Goal: Task Accomplishment & Management: Use online tool/utility

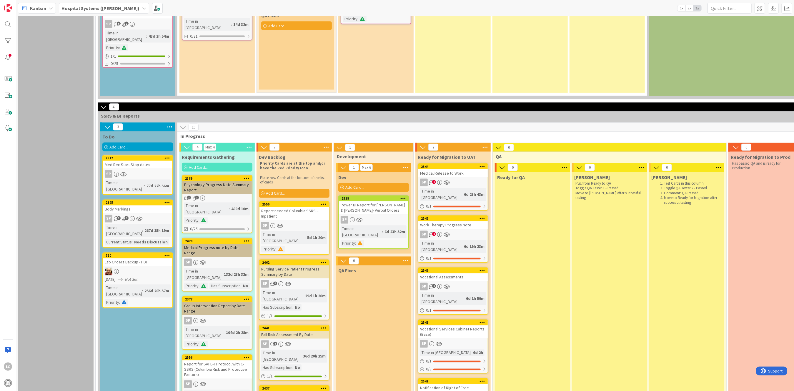
scroll to position [706, 0]
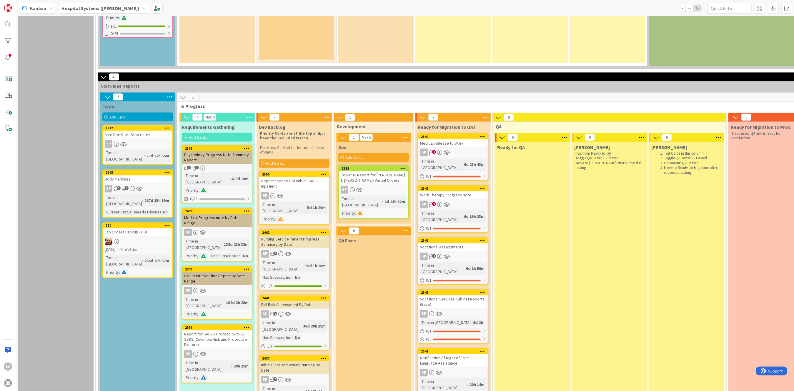
click at [484, 113] on icon at bounding box center [485, 117] width 8 height 9
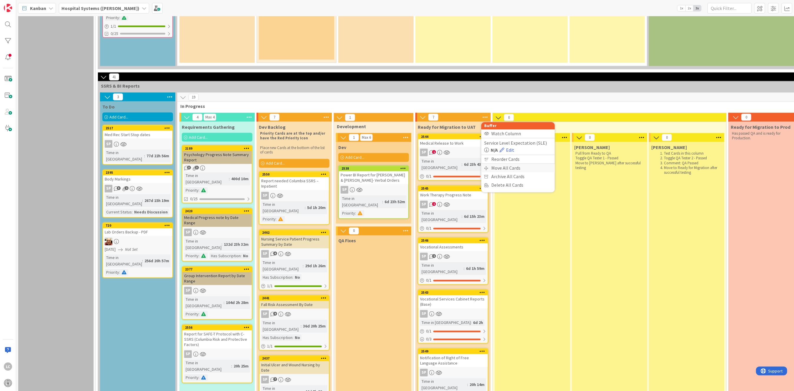
click at [497, 164] on div "Move All Cards" at bounding box center [518, 168] width 74 height 9
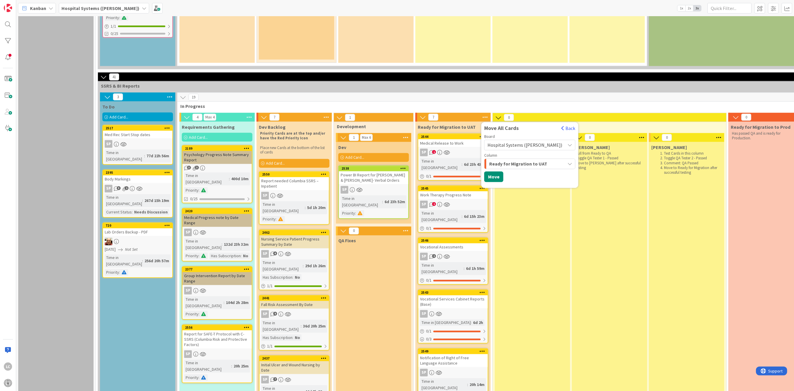
click at [567, 162] on icon "button" at bounding box center [569, 164] width 5 height 5
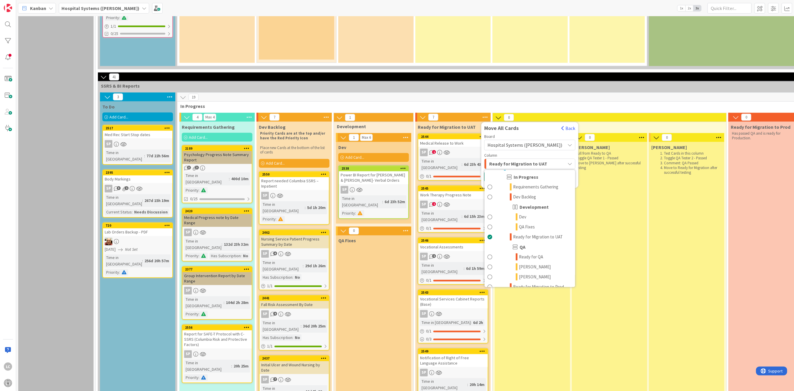
scroll to position [429, 0]
click at [528, 243] on span "Ready for QA" at bounding box center [531, 246] width 24 height 7
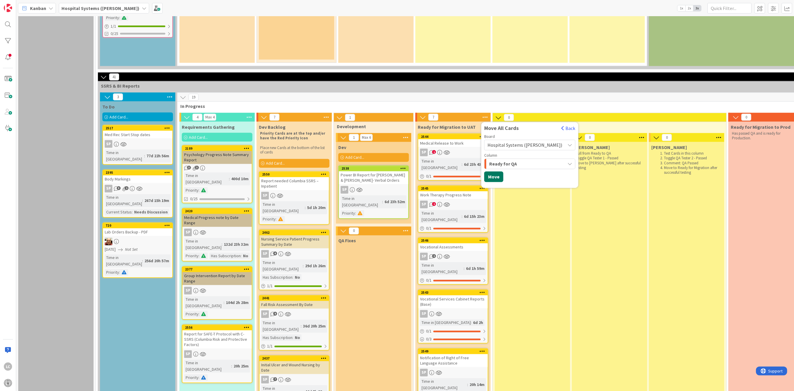
click at [491, 172] on button "Move" at bounding box center [493, 177] width 19 height 11
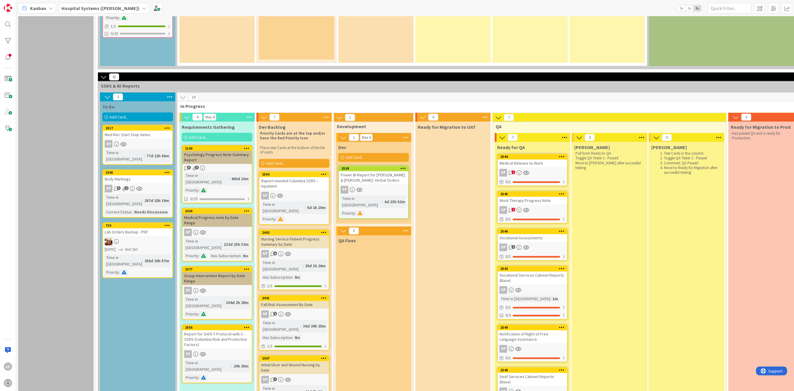
click at [476, 160] on div "Ready for Migration to UAT" at bounding box center [452, 362] width 75 height 481
click at [564, 133] on icon at bounding box center [565, 137] width 8 height 9
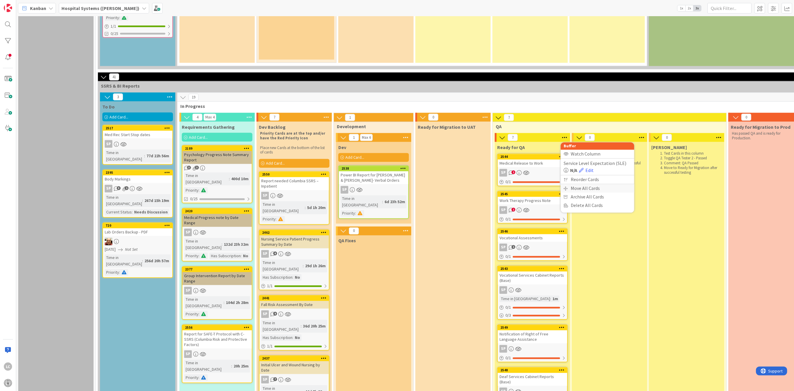
click at [578, 184] on div "Move All Cards" at bounding box center [598, 188] width 74 height 9
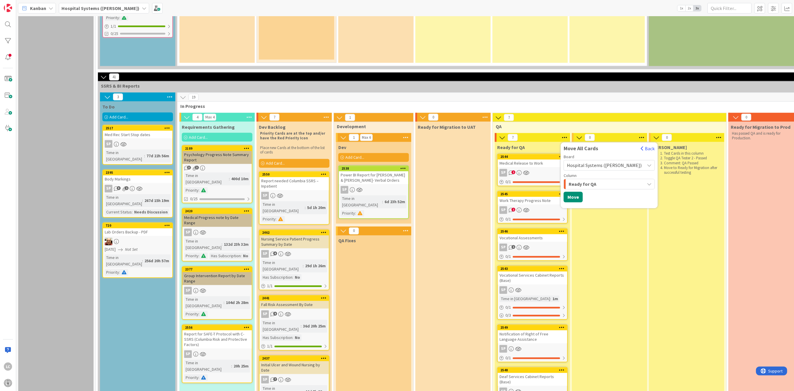
click at [647, 182] on icon "button" at bounding box center [649, 184] width 5 height 5
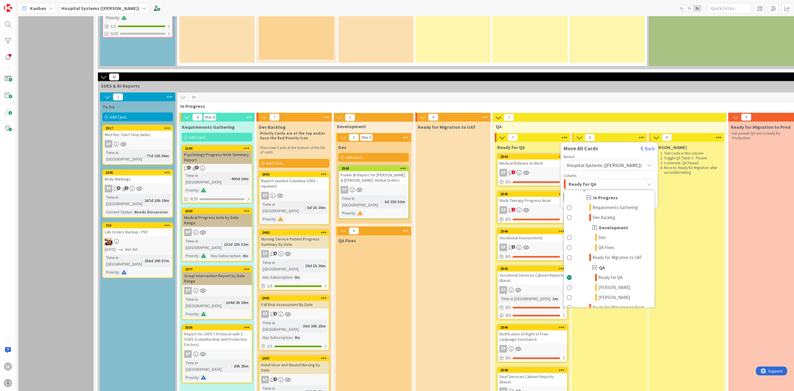
scroll to position [431, 0]
click at [609, 271] on span "[PERSON_NAME]" at bounding box center [614, 274] width 32 height 7
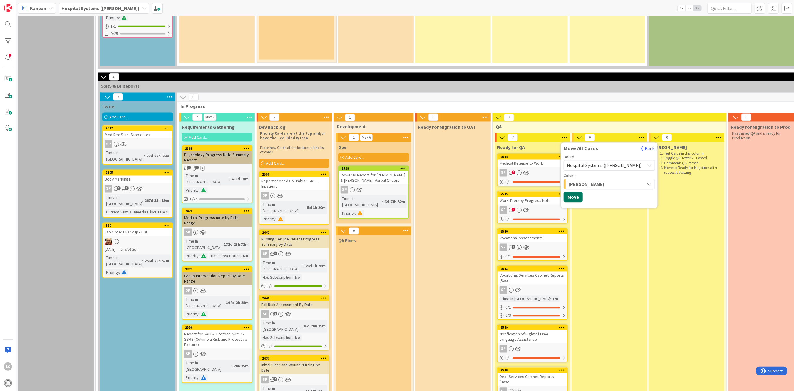
click at [572, 192] on button "Move" at bounding box center [573, 197] width 19 height 11
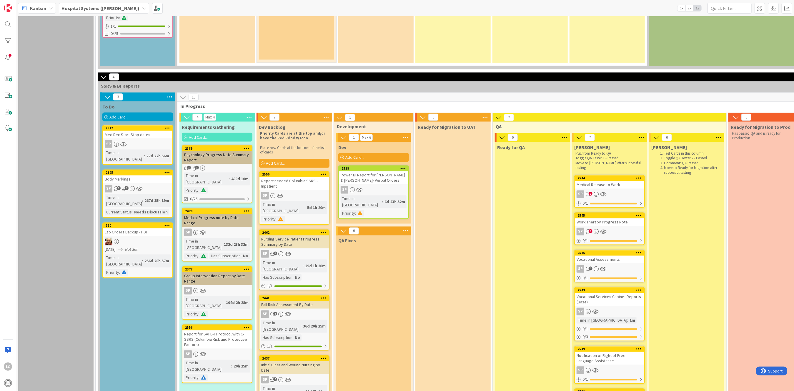
click at [532, 173] on div "Ready for QA" at bounding box center [532, 371] width 75 height 458
click at [597, 175] on link "2544 Medical Release to Work SP 1 0 / 1" at bounding box center [609, 191] width 71 height 33
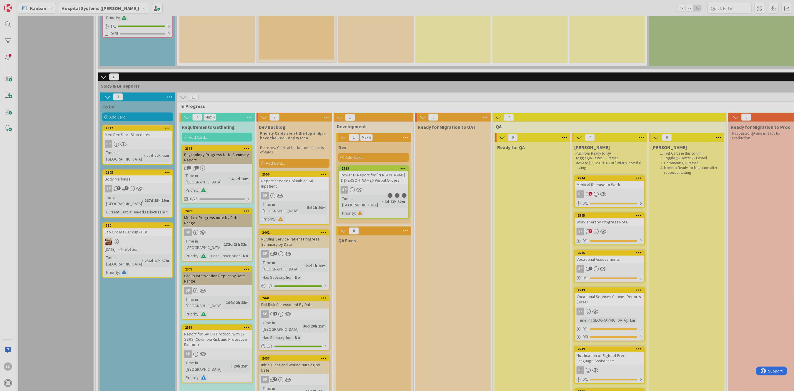
click at [597, 155] on div at bounding box center [397, 195] width 794 height 391
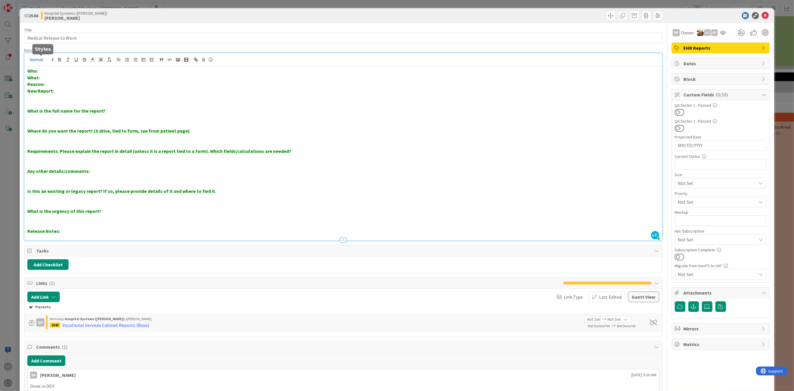
click at [49, 59] on div "LC LeeAnna Crenshaw joined 28 m ago Who: What: Reason: New Report: What is the …" at bounding box center [342, 146] width 637 height 187
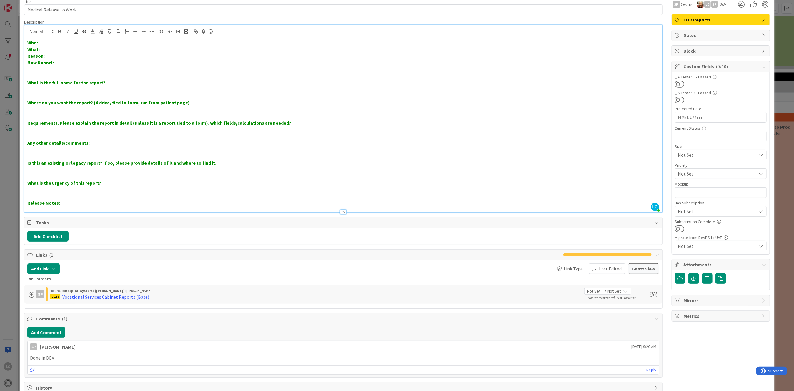
scroll to position [59, 0]
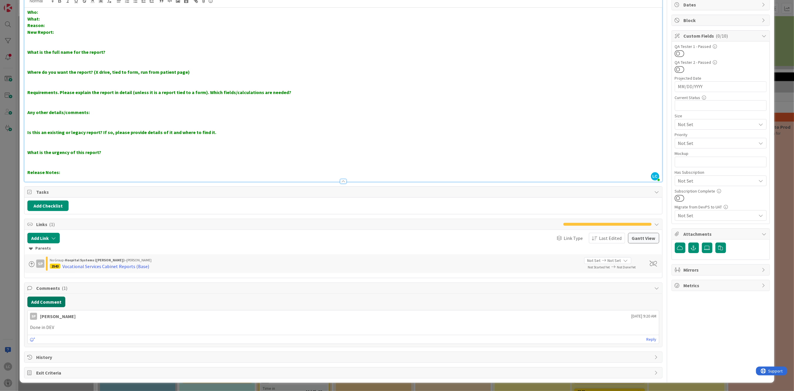
click at [52, 301] on button "Add Comment" at bounding box center [46, 302] width 38 height 11
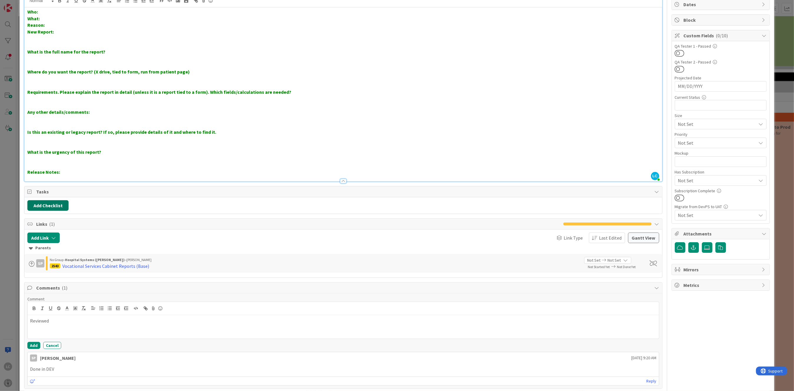
click at [52, 207] on button "Add Checklist" at bounding box center [47, 205] width 41 height 11
click at [249, 114] on p "Any other details/comments:" at bounding box center [343, 112] width 632 height 7
click at [65, 322] on p "Reviewed" at bounding box center [343, 321] width 626 height 7
click at [138, 322] on p "Reviewed and will add the e-sign time issue to the" at bounding box center [343, 321] width 626 height 7
click at [34, 344] on button "Add" at bounding box center [33, 345] width 13 height 7
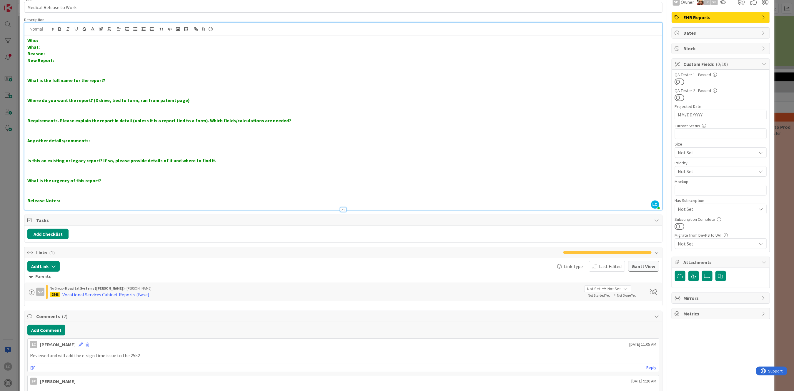
scroll to position [0, 0]
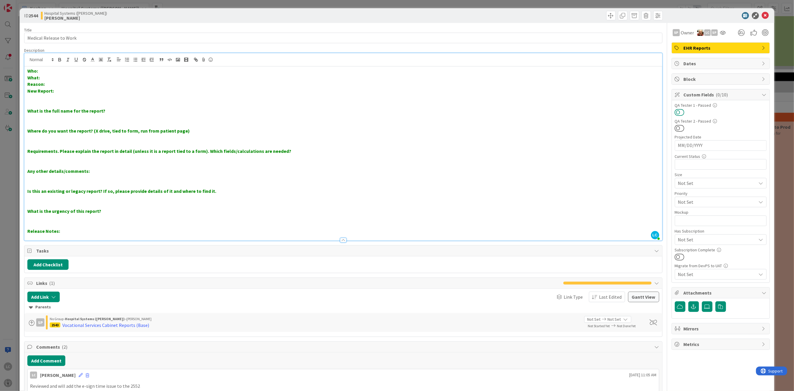
click at [675, 111] on button at bounding box center [680, 113] width 10 height 8
click at [762, 14] on icon at bounding box center [765, 15] width 7 height 7
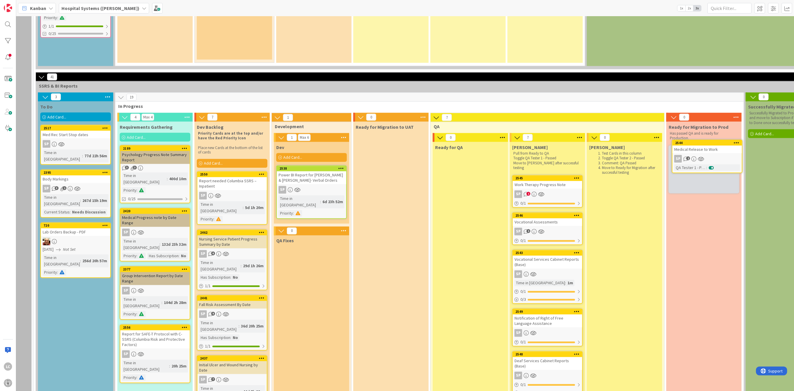
scroll to position [706, 66]
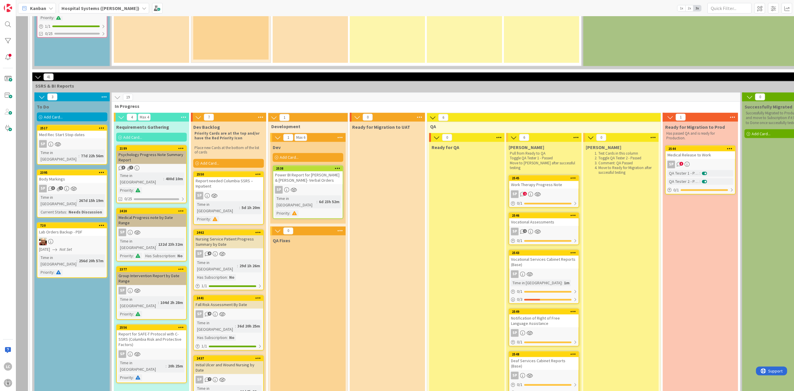
click at [554, 181] on div "Work Therapy Progress Note" at bounding box center [543, 185] width 69 height 8
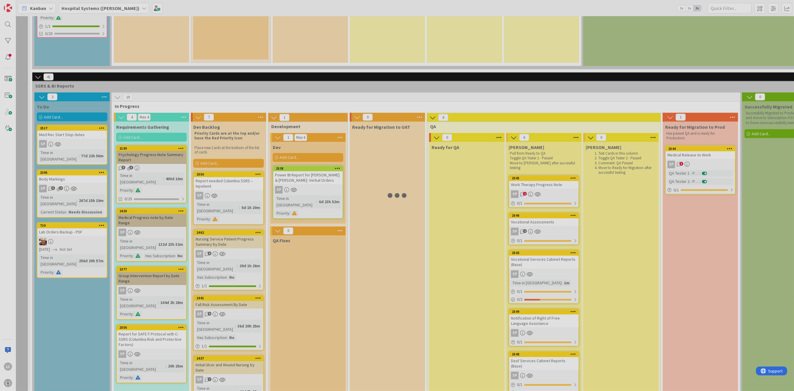
click at [554, 151] on div at bounding box center [397, 195] width 794 height 391
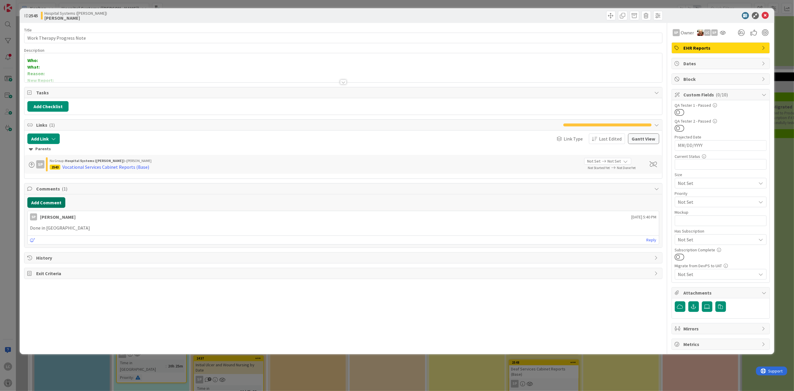
click at [46, 202] on button "Add Comment" at bounding box center [46, 202] width 38 height 11
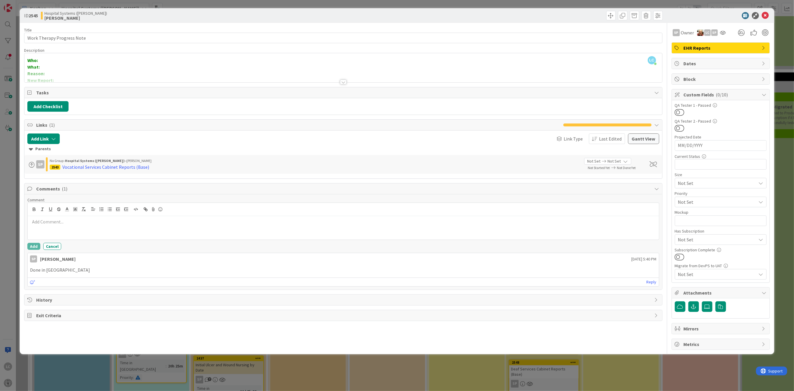
click at [44, 228] on div at bounding box center [343, 228] width 631 height 24
drag, startPoint x: 91, startPoint y: 224, endPoint x: 13, endPoint y: 227, distance: 78.0
click at [13, 227] on div "ID 2545 Hospital Systems (Ernie) LeeAnna Title 26 / 128 Work Therapy Progress N…" at bounding box center [397, 195] width 794 height 391
drag, startPoint x: 153, startPoint y: 219, endPoint x: 17, endPoint y: 236, distance: 137.5
click at [17, 236] on div "ID 2545 Hospital Systems (Ernie) LeeAnna Title 26 / 128 Work Therapy Progress N…" at bounding box center [397, 195] width 794 height 391
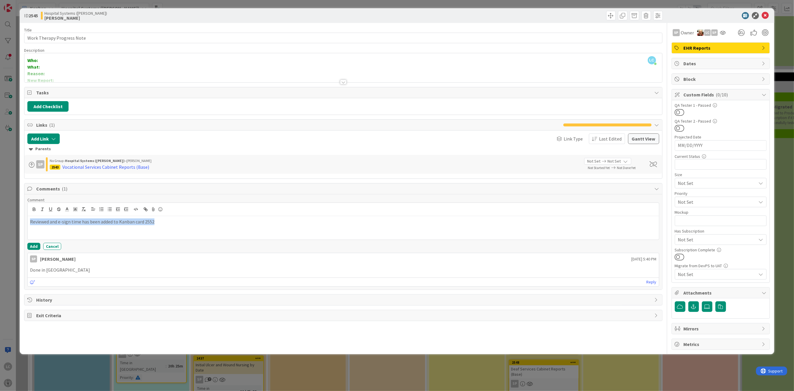
copy p "Reviewed and e-sign time has been added to Kanban card 2552"
click at [36, 244] on button "Add" at bounding box center [33, 246] width 13 height 7
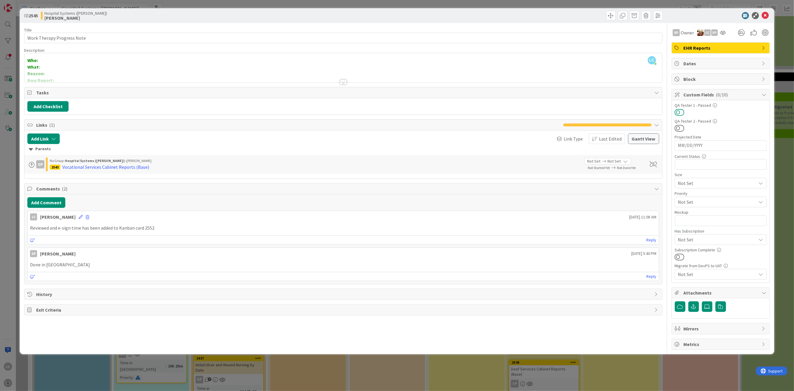
click at [683, 110] on button at bounding box center [680, 113] width 10 height 8
click at [766, 14] on icon at bounding box center [765, 15] width 7 height 7
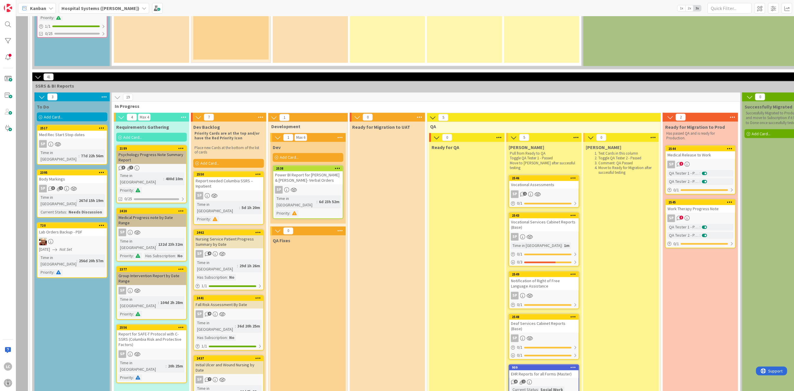
click at [523, 192] on span "1" at bounding box center [525, 194] width 4 height 4
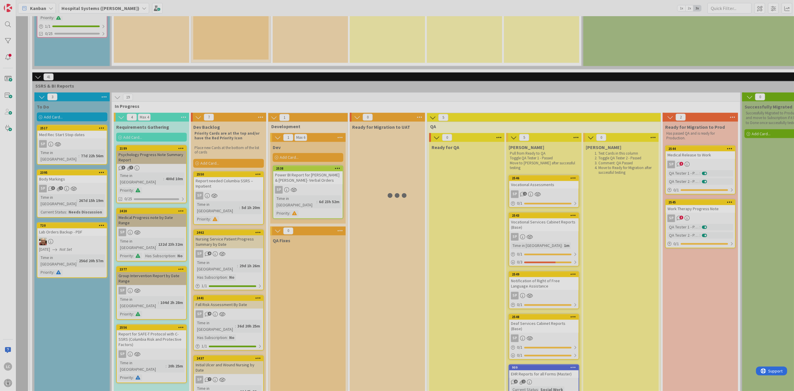
click at [523, 159] on div at bounding box center [397, 195] width 794 height 391
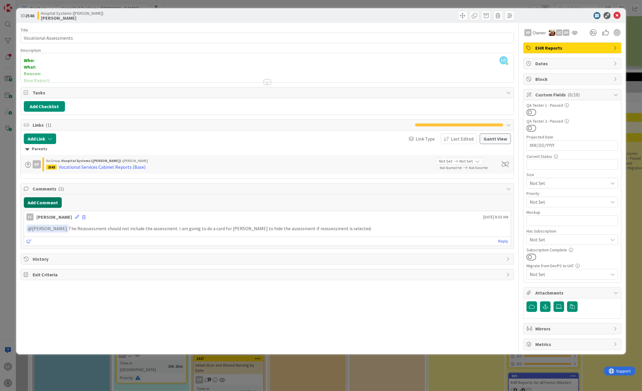
click at [33, 204] on button "Add Comment" at bounding box center [43, 202] width 38 height 11
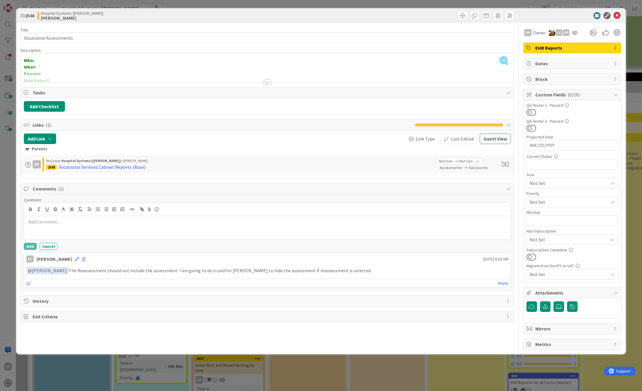
click at [31, 221] on p at bounding box center [267, 222] width 482 height 7
click at [27, 246] on button "Add" at bounding box center [30, 246] width 13 height 7
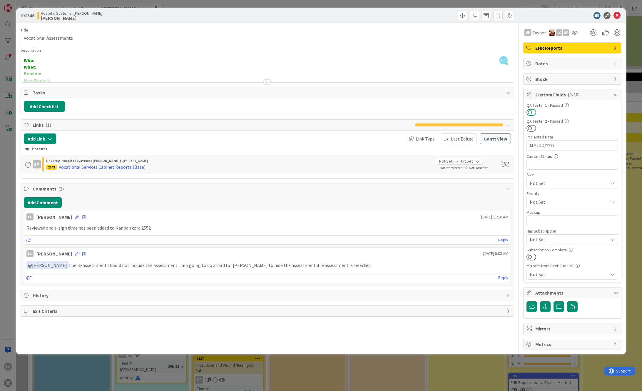
click at [531, 111] on button at bounding box center [532, 113] width 10 height 8
click at [620, 14] on icon at bounding box center [617, 15] width 7 height 7
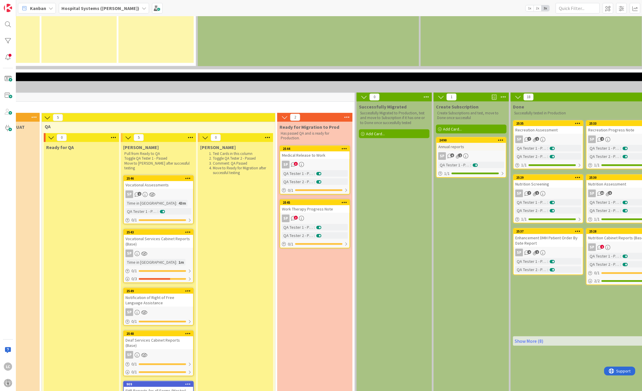
scroll to position [706, 443]
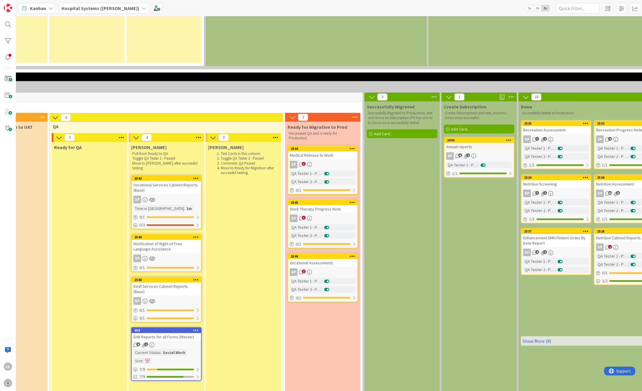
click at [160, 181] on div "Vocational Services Cabinet Reports (Base)" at bounding box center [166, 187] width 69 height 13
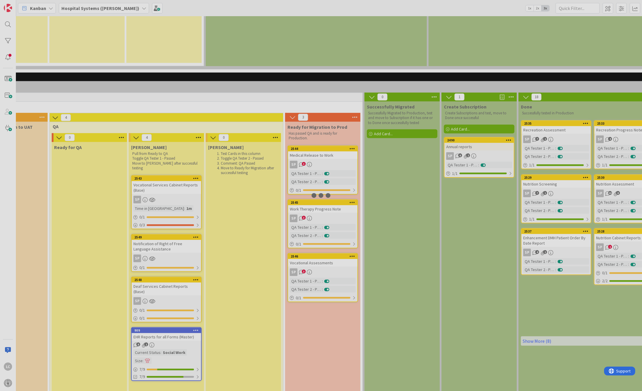
click at [160, 154] on div at bounding box center [321, 195] width 642 height 391
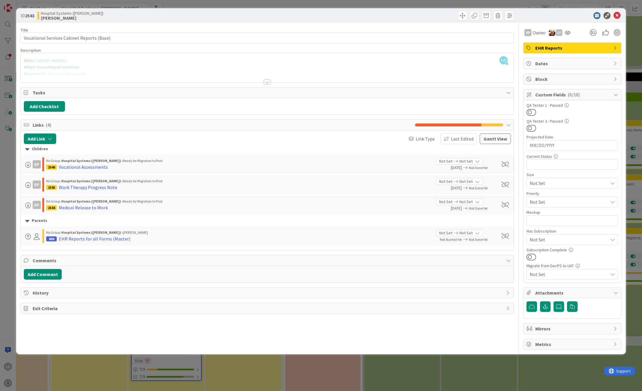
click at [366, 71] on div at bounding box center [268, 74] width 494 height 15
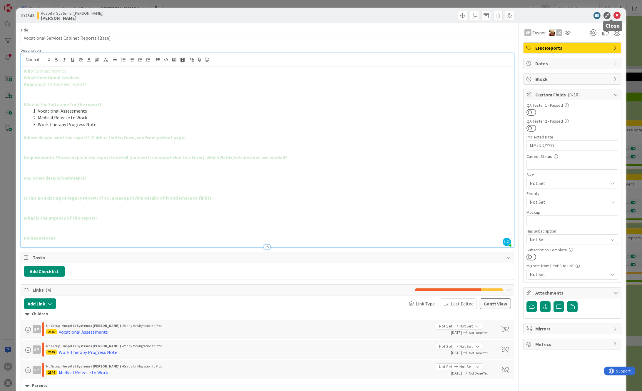
click at [614, 14] on icon at bounding box center [617, 15] width 7 height 7
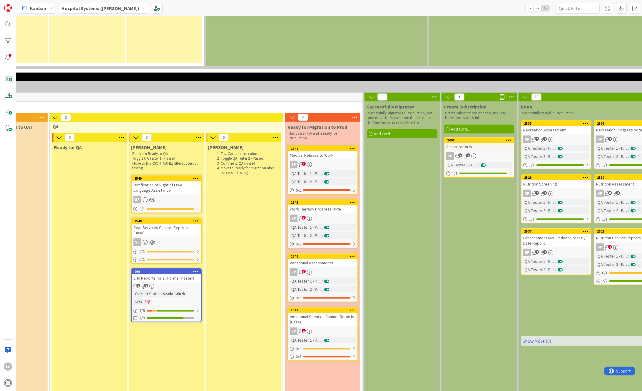
click at [149, 181] on div "Notification of Right of Free Language Assistance" at bounding box center [166, 187] width 69 height 13
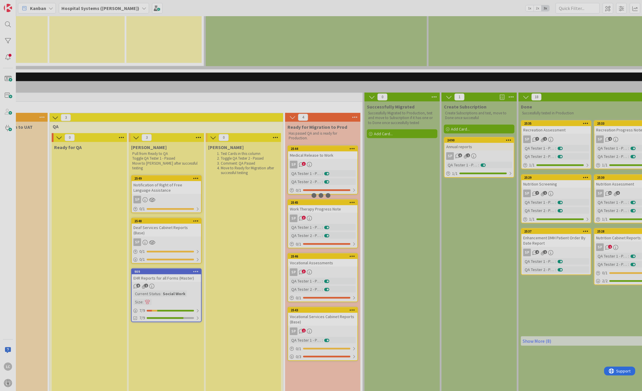
click at [149, 153] on div at bounding box center [321, 195] width 642 height 391
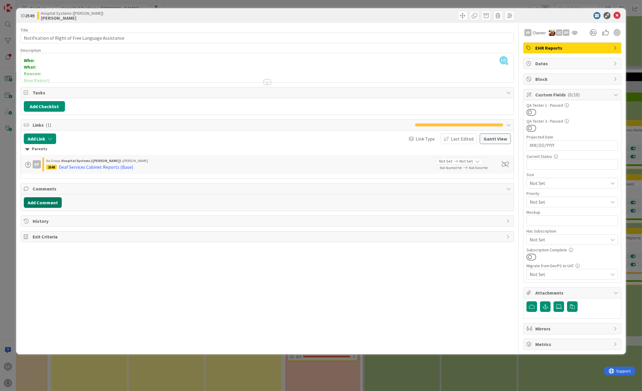
click at [35, 202] on button "Add Comment" at bounding box center [43, 202] width 38 height 11
click at [31, 223] on p at bounding box center [267, 222] width 482 height 7
click at [28, 247] on button "Add" at bounding box center [30, 246] width 13 height 7
click at [530, 111] on button at bounding box center [532, 113] width 10 height 8
click at [616, 17] on icon at bounding box center [617, 15] width 7 height 7
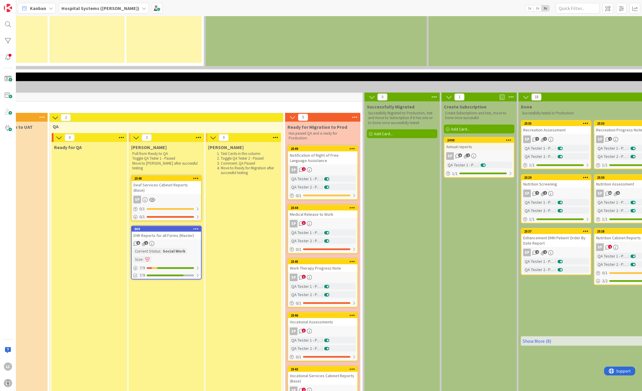
click at [336, 151] on div "Notification of Right of Free Language Assistance" at bounding box center [322, 157] width 69 height 13
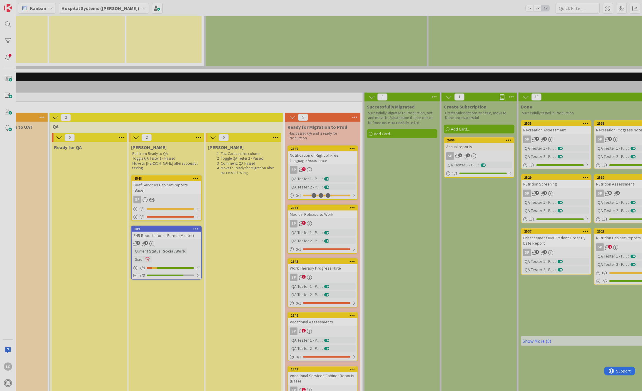
click at [336, 126] on div at bounding box center [321, 195] width 642 height 391
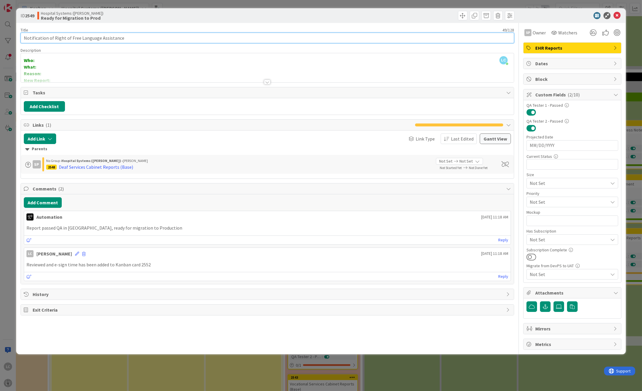
drag, startPoint x: 23, startPoint y: 38, endPoint x: 137, endPoint y: 29, distance: 114.8
click at [137, 29] on div "Title 49 / 128 Notification of Right of Free Language Assistance" at bounding box center [268, 35] width 494 height 16
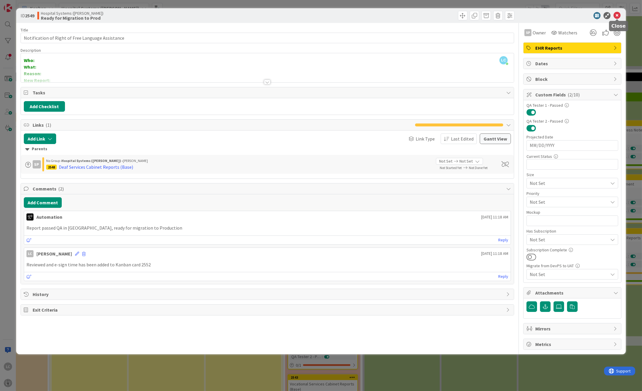
click at [617, 14] on icon at bounding box center [617, 15] width 7 height 7
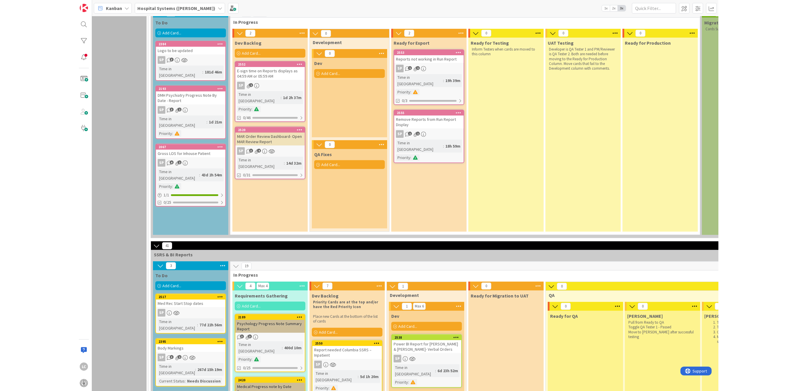
scroll to position [380, 23]
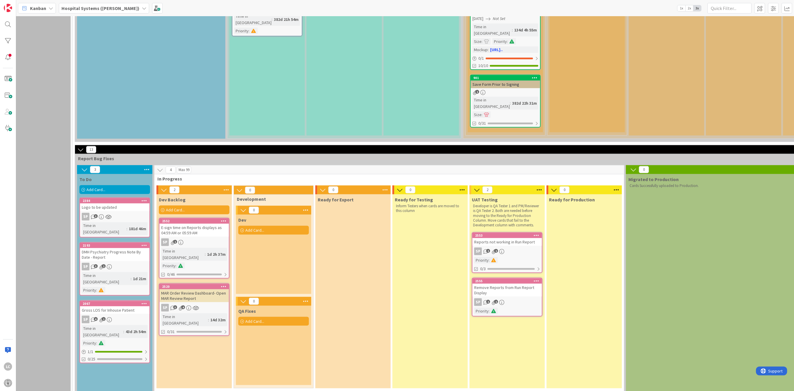
click at [506, 238] on div "Reports not working in Run Report" at bounding box center [506, 242] width 69 height 8
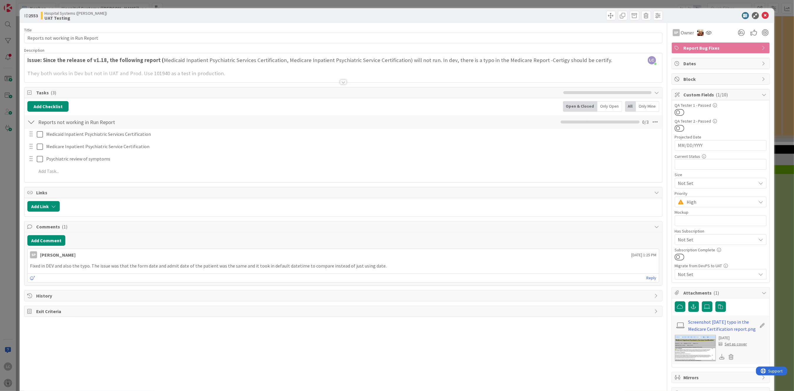
click at [344, 80] on div at bounding box center [342, 74] width 637 height 15
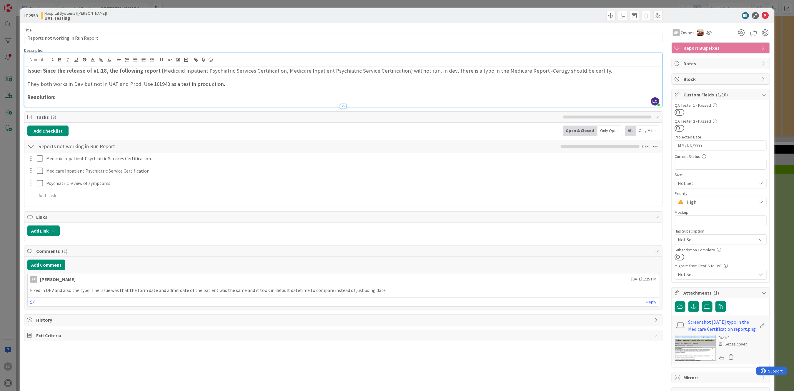
click at [699, 346] on img at bounding box center [695, 348] width 41 height 26
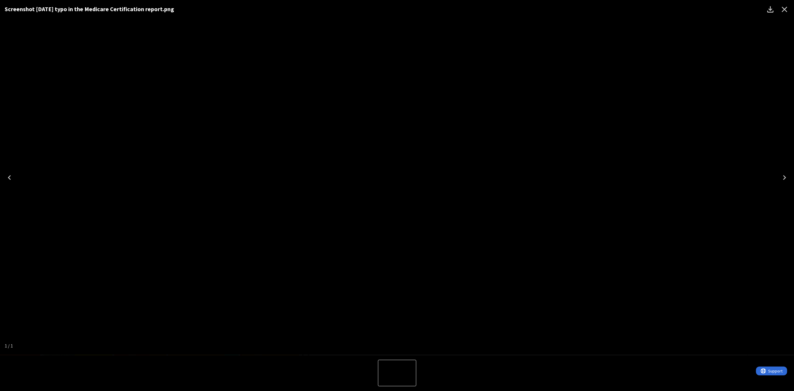
click at [787, 10] on icon "Close" at bounding box center [784, 9] width 9 height 9
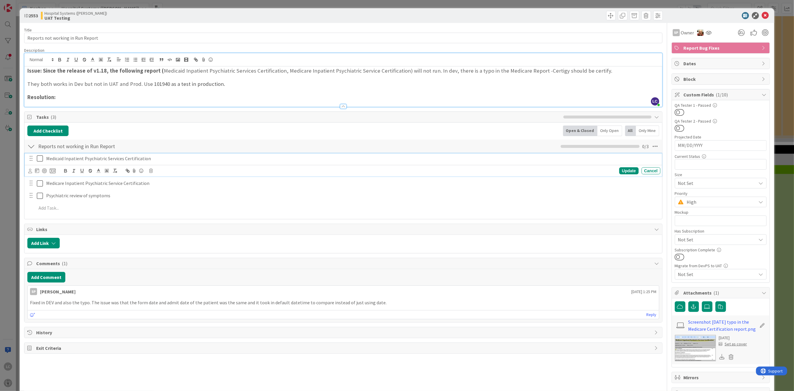
click at [41, 160] on icon at bounding box center [40, 158] width 6 height 7
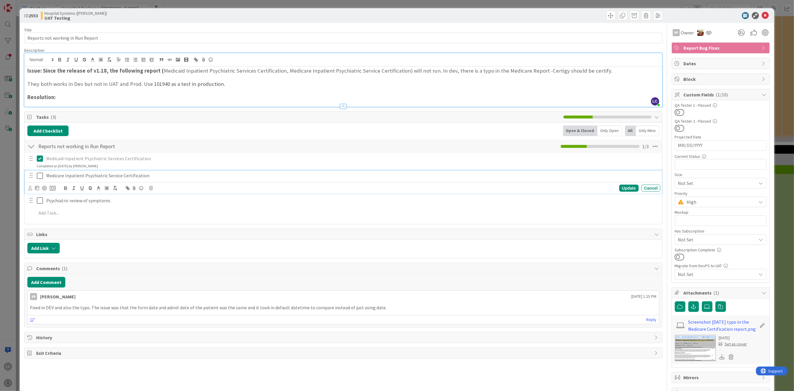
click at [38, 175] on icon at bounding box center [40, 175] width 6 height 7
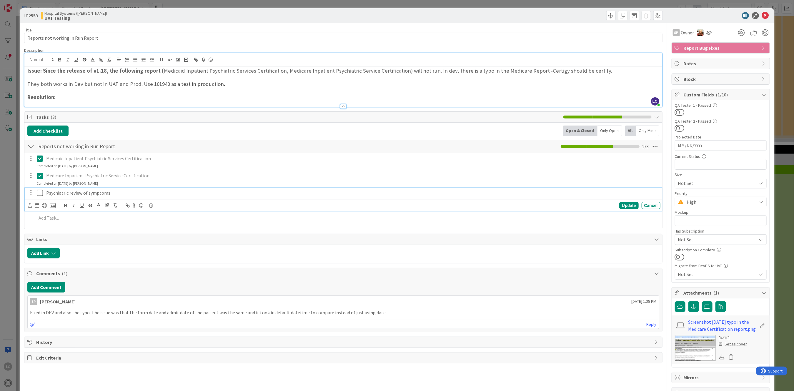
click at [37, 191] on icon at bounding box center [40, 192] width 6 height 7
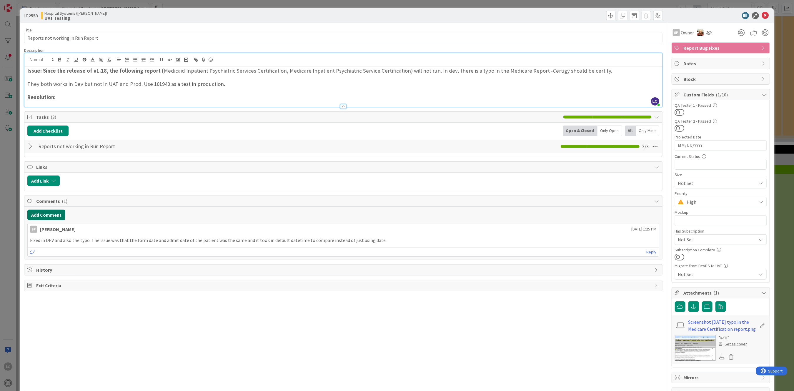
click at [45, 217] on button "Add Comment" at bounding box center [46, 215] width 38 height 11
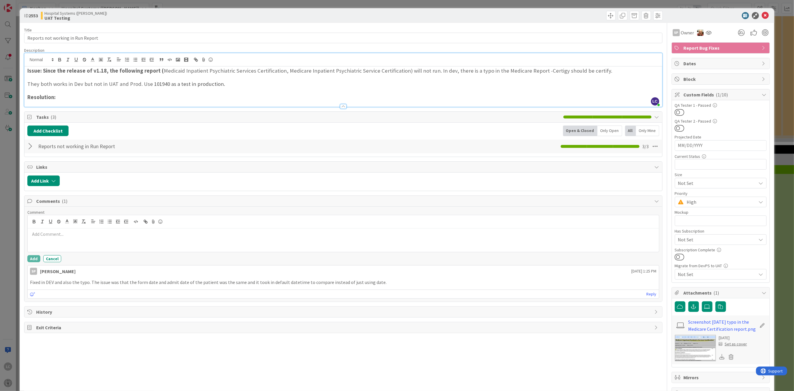
click at [39, 234] on p at bounding box center [343, 234] width 626 height 7
drag, startPoint x: 130, startPoint y: 229, endPoint x: 0, endPoint y: 234, distance: 129.8
click at [0, 234] on div "ID 2553 Hospital Systems (Ernie) UAT Testing Title 33 / 128 Reports not working…" at bounding box center [397, 195] width 794 height 391
click at [33, 260] on button "Add" at bounding box center [33, 258] width 13 height 7
click at [676, 111] on button at bounding box center [680, 113] width 10 height 8
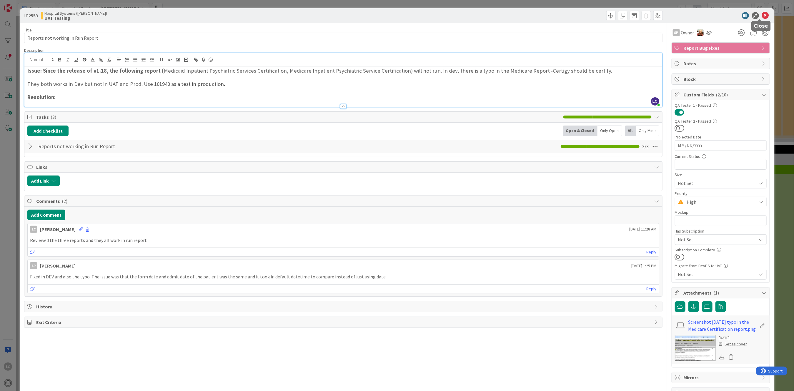
click at [762, 14] on icon at bounding box center [765, 15] width 7 height 7
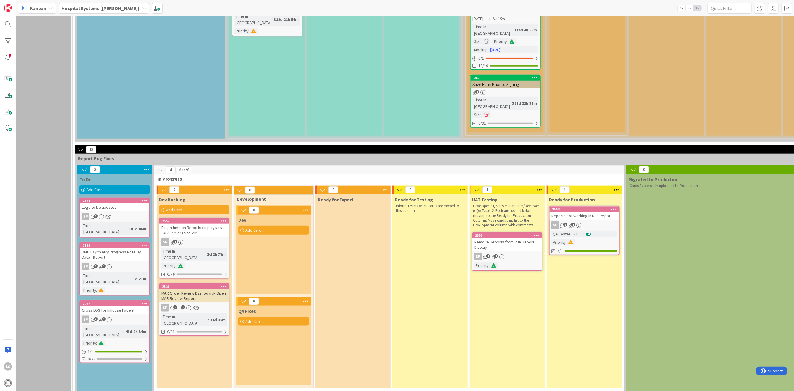
click at [491, 238] on div "Remove Reports from Run Report Display" at bounding box center [506, 244] width 69 height 13
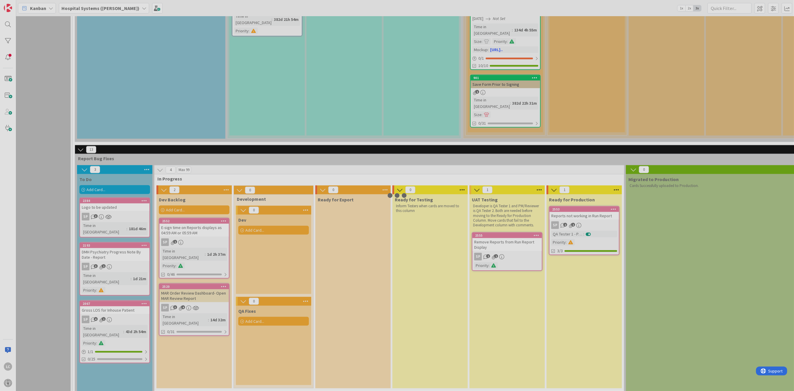
click at [491, 213] on div at bounding box center [397, 195] width 794 height 391
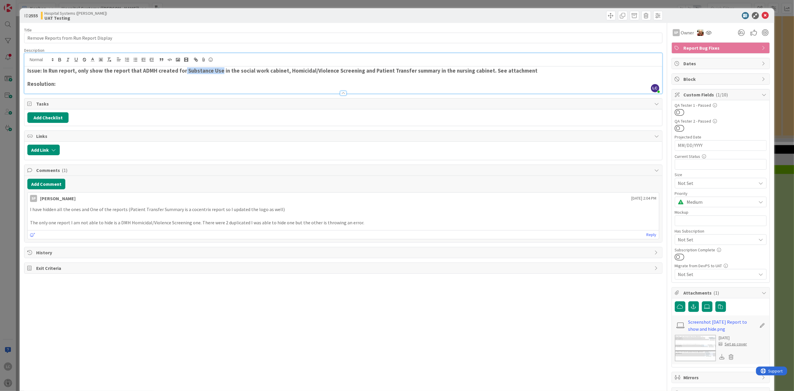
drag, startPoint x: 183, startPoint y: 60, endPoint x: 218, endPoint y: 69, distance: 36.4
click at [218, 69] on strong "Issue: In Run report, only show the report that ADMH created for Substance Use …" at bounding box center [282, 70] width 510 height 7
copy strong "Substance Use"
click at [44, 181] on button "Add Comment" at bounding box center [46, 184] width 38 height 11
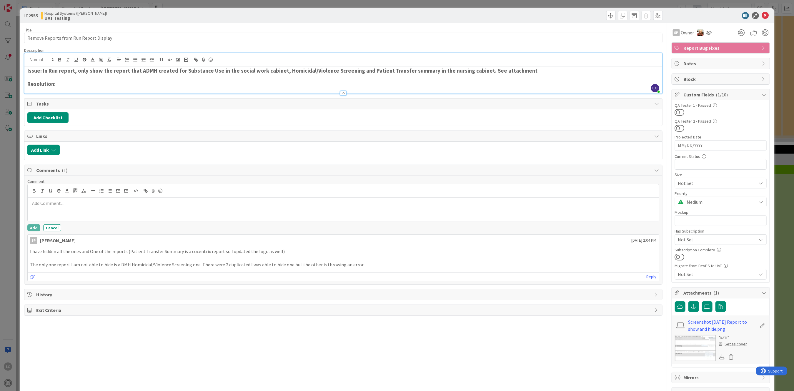
click at [36, 204] on p at bounding box center [343, 203] width 626 height 7
click at [104, 207] on div "Substance Use stills appears as" at bounding box center [343, 210] width 631 height 24
click at [101, 205] on p "Substance Use stills appears as" at bounding box center [343, 203] width 626 height 7
click at [110, 206] on p "Substance Use stills appears as" at bounding box center [343, 203] width 626 height 7
click at [225, 206] on p "Substance Use stills appears with DMH Substance Use and the CCXccp_Substance Us…" at bounding box center [343, 203] width 626 height 7
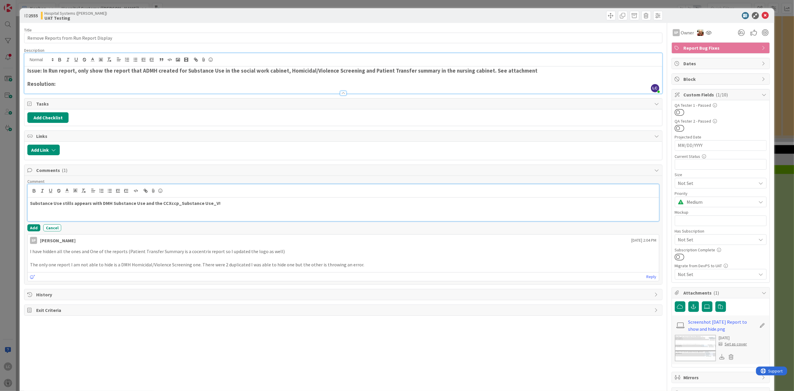
click at [225, 204] on p "Substance Use stills appears with DMH Substance Use and the CCXccp_Substance Us…" at bounding box center [343, 203] width 626 height 7
drag, startPoint x: 68, startPoint y: 204, endPoint x: 76, endPoint y: 203, distance: 8.3
click at [69, 204] on strong "Substance Use stills appears with DMH Substance Use and the CCXccp_Substance Us…" at bounding box center [162, 203] width 264 height 6
click at [287, 206] on p "Substance Use still appears with DMH Substance Use and the CCXccp_Substance Use…" at bounding box center [343, 203] width 626 height 7
click at [309, 203] on p "Substance Use still appears with DMH Substance Use and the CCXccp_Substance Use…" at bounding box center [343, 203] width 626 height 7
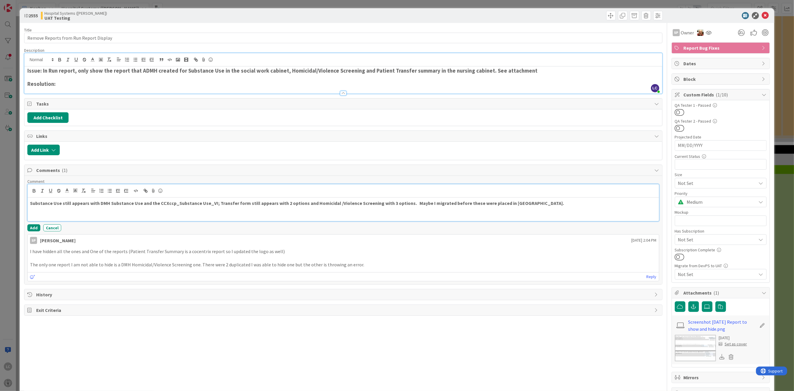
click at [29, 202] on div "Substance Use still appears with DMH Substance Use and the CCXccp_Substance Use…" at bounding box center [343, 210] width 631 height 24
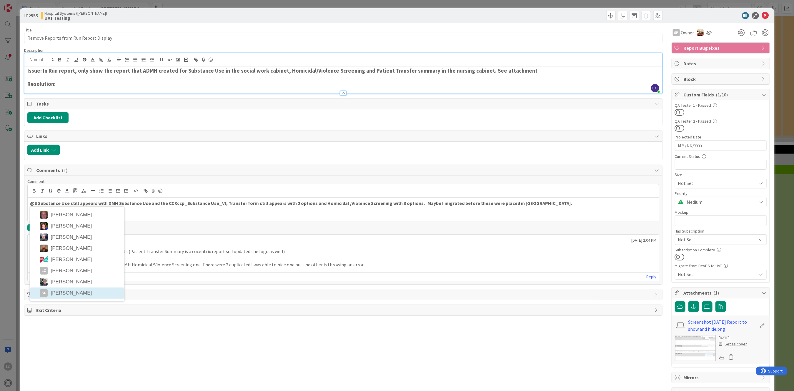
click at [47, 291] on div "SP" at bounding box center [44, 293] width 8 height 8
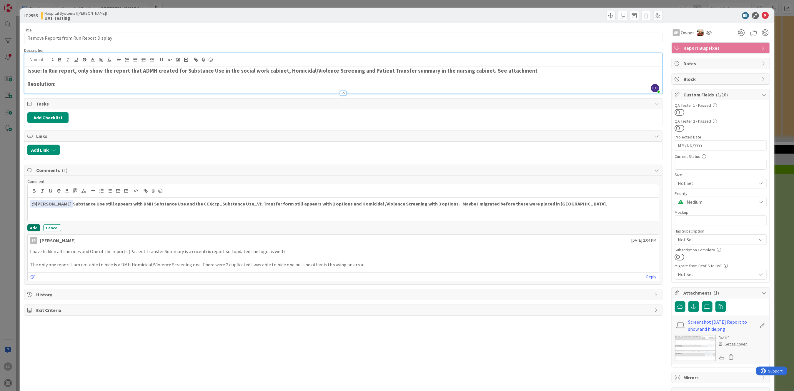
click at [34, 227] on button "Add" at bounding box center [33, 227] width 13 height 7
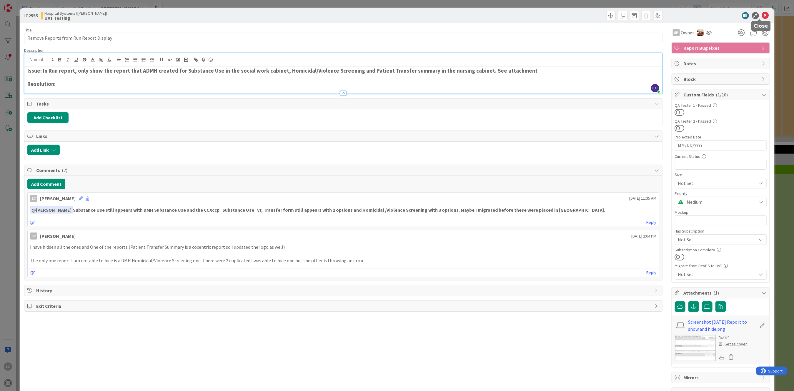
click at [762, 13] on icon at bounding box center [765, 15] width 7 height 7
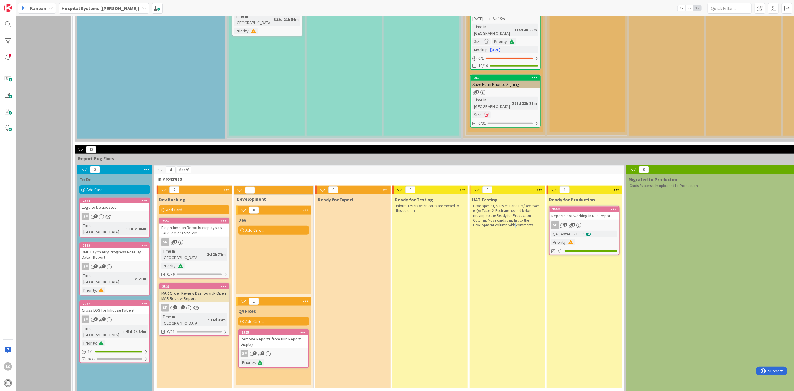
click at [515, 256] on div "UAT Testing Developer is QA Tester 1 and PM/Reviewer is QA Tester 2. Both are n…" at bounding box center [506, 291] width 75 height 194
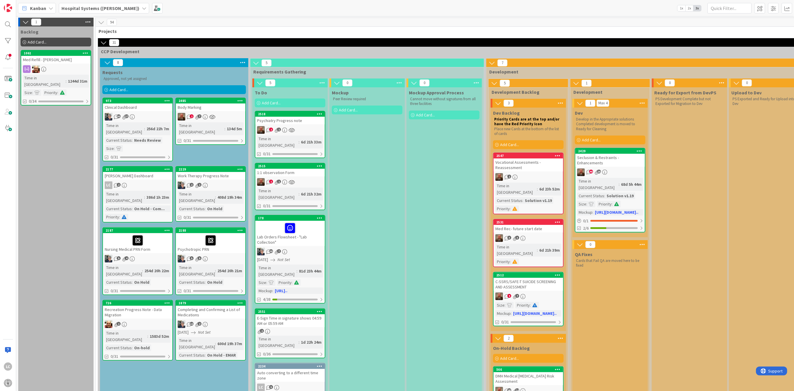
click at [116, 86] on div "Add Card..." at bounding box center [174, 89] width 144 height 9
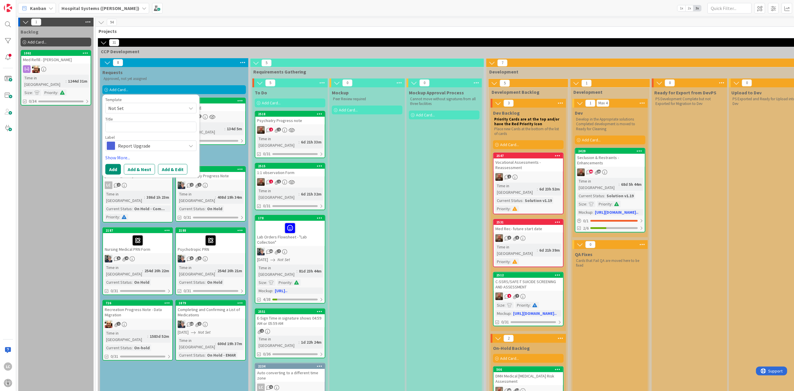
click at [192, 107] on icon at bounding box center [191, 108] width 5 height 5
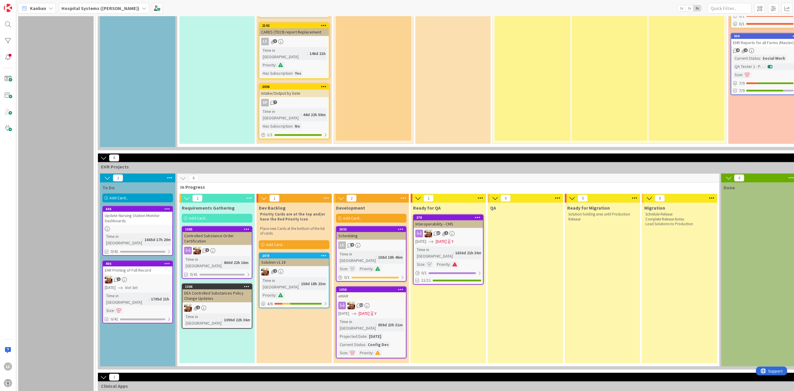
scroll to position [1197, 0]
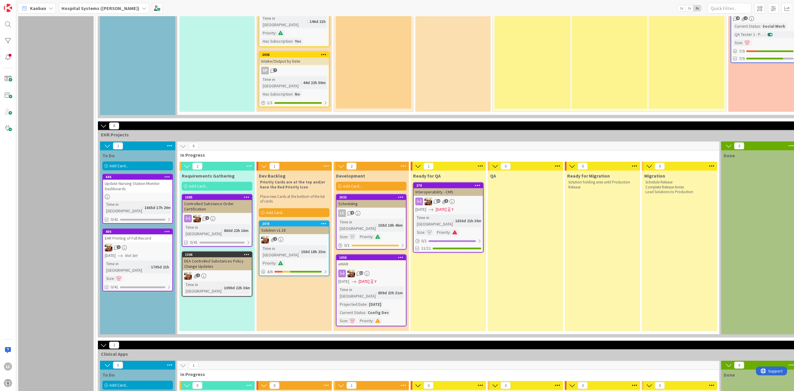
click at [170, 361] on icon at bounding box center [170, 365] width 8 height 9
click at [114, 383] on span "Add Card..." at bounding box center [118, 385] width 19 height 5
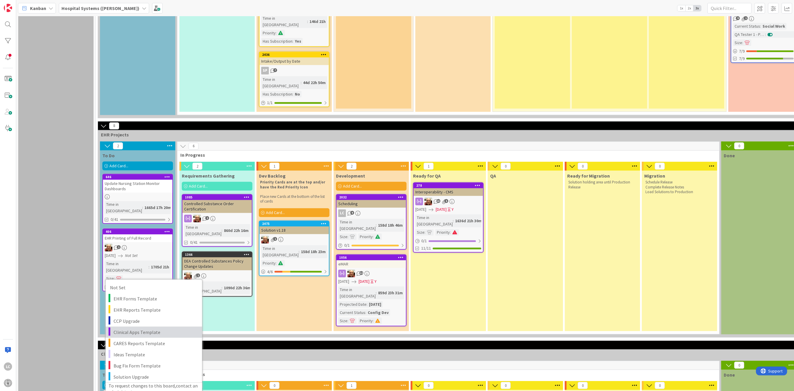
click at [141, 329] on span "Clinical Apps Template" at bounding box center [156, 333] width 84 height 8
type textarea "x"
type textarea "Clinical Apps Template"
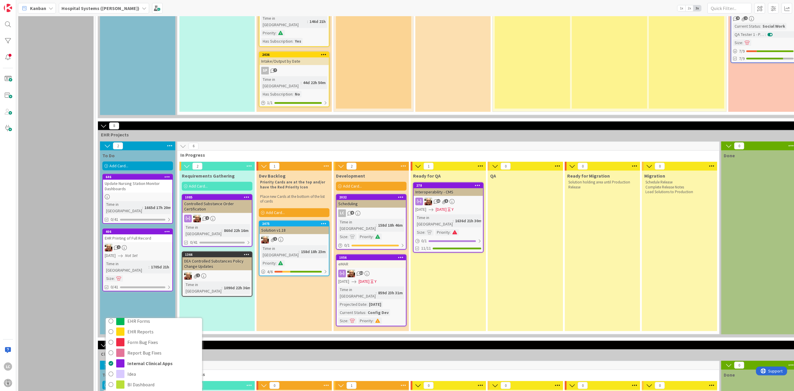
scroll to position [0, 0]
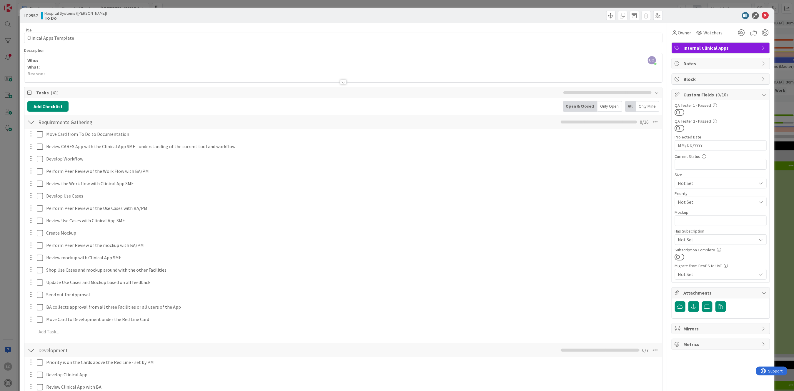
click at [32, 122] on div at bounding box center [31, 122] width 8 height 11
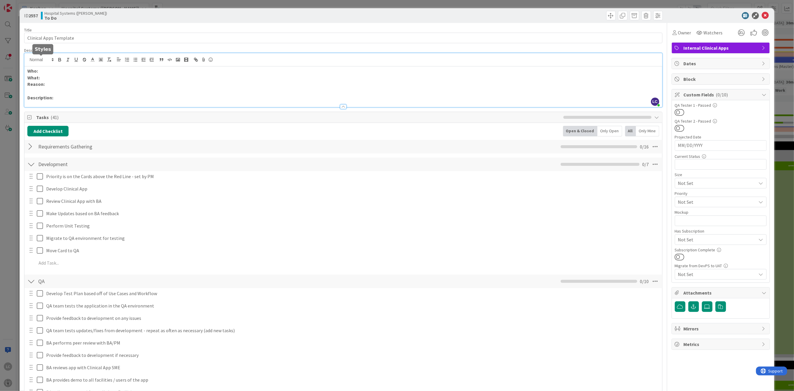
click at [47, 60] on div "LC LeeAnna Crenshaw just joined Who: What: Reason: Description:" at bounding box center [342, 80] width 637 height 54
click at [45, 73] on p "Who:" at bounding box center [343, 71] width 632 height 7
click at [45, 76] on p "What:" at bounding box center [343, 77] width 632 height 7
drag, startPoint x: 40, startPoint y: 78, endPoint x: 50, endPoint y: 79, distance: 10.4
click at [44, 78] on p "What: request to add the option: “ Other-Please See special instructions ” to B…" at bounding box center [343, 77] width 632 height 7
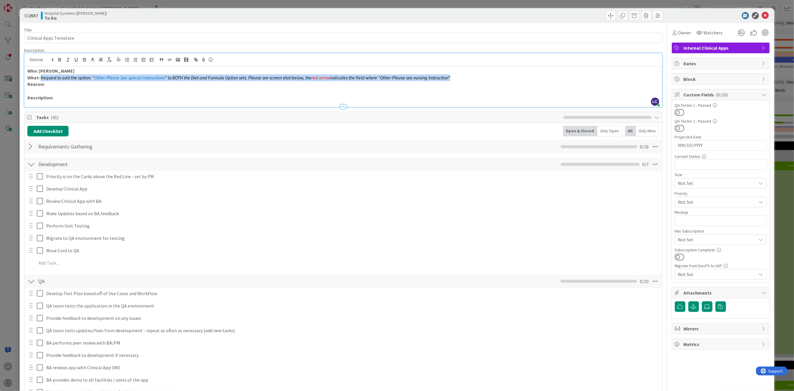
drag, startPoint x: 41, startPoint y: 78, endPoint x: 461, endPoint y: 78, distance: 420.0
click at [461, 78] on p "What: R equest to add the option: “ Other-Please See special instructions ” to …" at bounding box center [343, 77] width 632 height 7
click at [69, 58] on icon "button" at bounding box center [67, 59] width 5 height 5
click at [67, 59] on icon "button" at bounding box center [67, 59] width 5 height 5
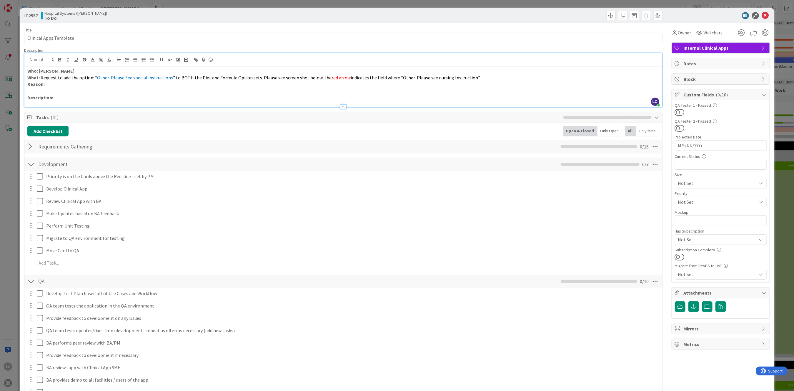
click at [106, 100] on p "Description:" at bounding box center [343, 97] width 632 height 7
drag, startPoint x: 40, startPoint y: 77, endPoint x: 44, endPoint y: 76, distance: 3.7
click at [44, 76] on p "What: R equest to add the option: “ Other-Please See special instructions ” to …" at bounding box center [343, 77] width 632 height 7
click at [59, 57] on icon "button" at bounding box center [59, 59] width 5 height 5
click at [66, 95] on p "Description:" at bounding box center [343, 97] width 632 height 7
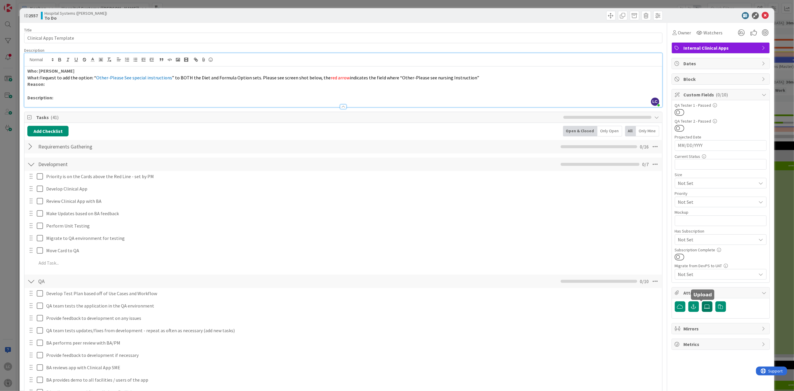
click at [704, 305] on icon at bounding box center [707, 306] width 6 height 5
click at [702, 301] on input "file" at bounding box center [702, 301] width 0 height 0
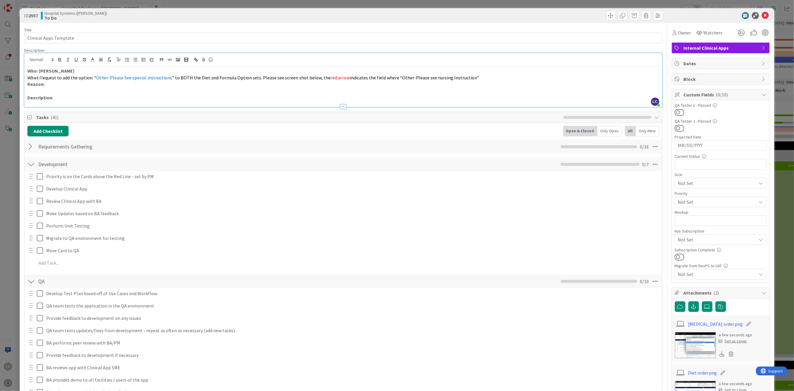
click at [49, 86] on p "Reason:" at bounding box center [343, 84] width 632 height 7
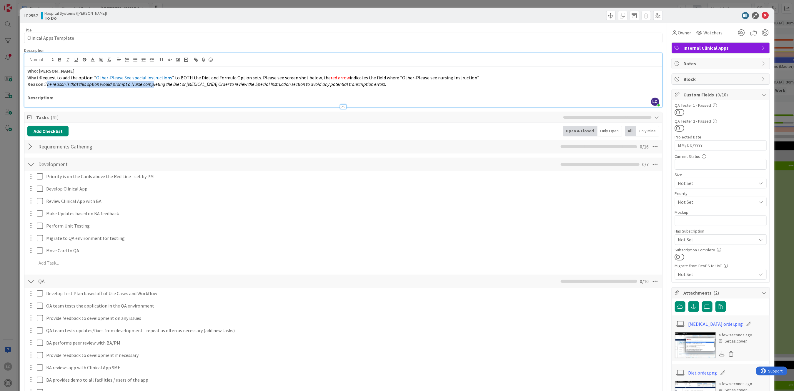
drag, startPoint x: 50, startPoint y: 84, endPoint x: 163, endPoint y: 87, distance: 112.7
click at [162, 86] on em "The reason is that this option would prompt a Nurse completing the Diet or Tube…" at bounding box center [215, 84] width 341 height 6
click at [79, 99] on p "Description:" at bounding box center [343, 97] width 632 height 7
drag, startPoint x: 47, startPoint y: 83, endPoint x: 87, endPoint y: 85, distance: 40.6
click at [87, 85] on em "The reason is that this option would prompt a Nurse completing the Diet or Tube…" at bounding box center [215, 84] width 341 height 6
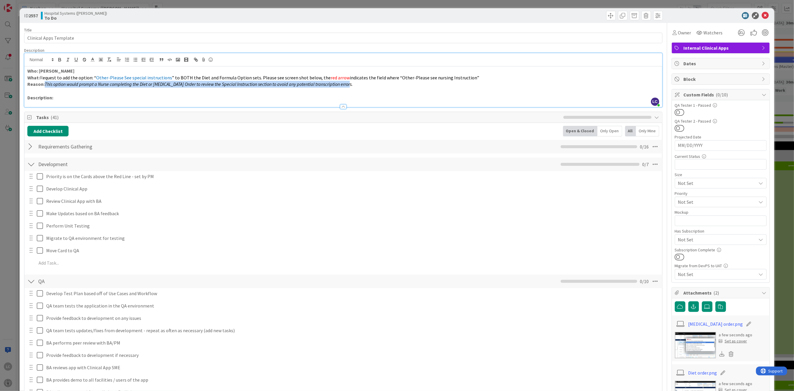
drag, startPoint x: 47, startPoint y: 85, endPoint x: 360, endPoint y: 84, distance: 313.6
click at [360, 84] on p "Reason: This option would prompt a Nurse completing the Diet or Tube feeding Or…" at bounding box center [343, 84] width 632 height 7
click at [68, 60] on line "button" at bounding box center [68, 59] width 1 height 3
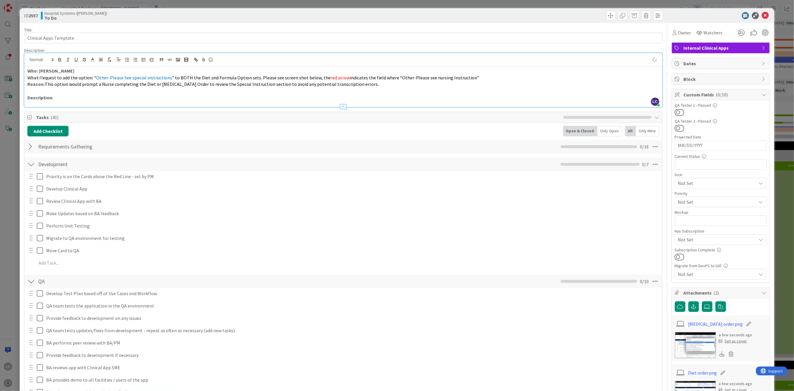
click at [64, 101] on div at bounding box center [342, 104] width 637 height 6
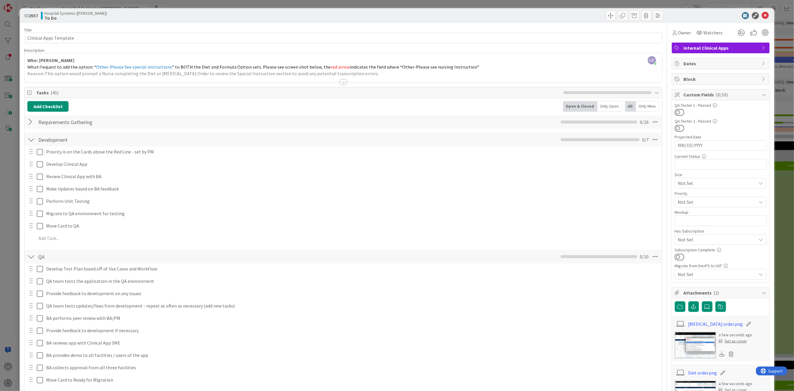
click at [362, 74] on div at bounding box center [342, 74] width 637 height 15
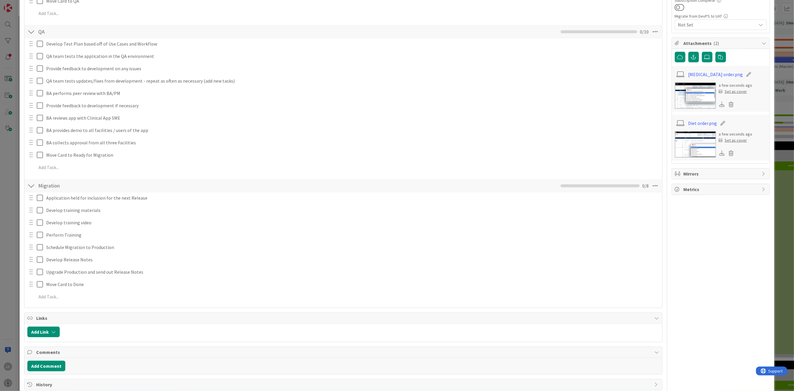
scroll to position [277, 0]
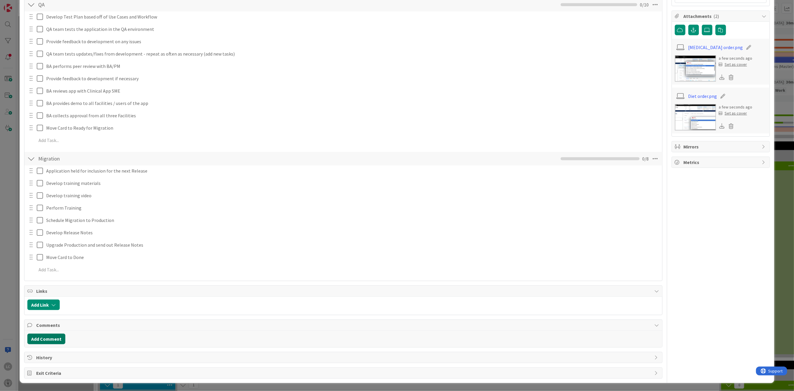
click at [36, 339] on button "Add Comment" at bounding box center [46, 339] width 38 height 11
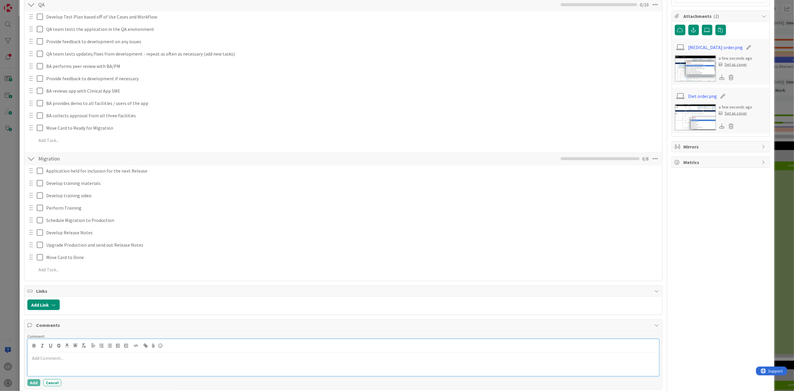
click at [34, 359] on p at bounding box center [343, 358] width 626 height 7
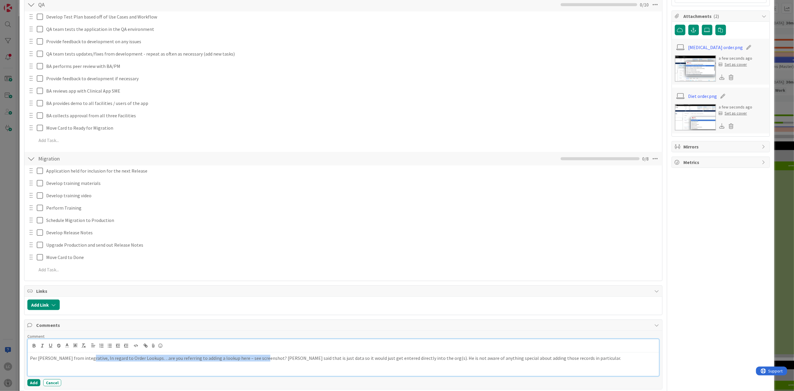
drag, startPoint x: 83, startPoint y: 359, endPoint x: 257, endPoint y: 362, distance: 173.9
click at [257, 362] on div "Per Kathy from integrative, In regard to Order Lookups…are you referring to add…" at bounding box center [343, 365] width 631 height 24
click at [29, 381] on button "Add" at bounding box center [33, 382] width 13 height 7
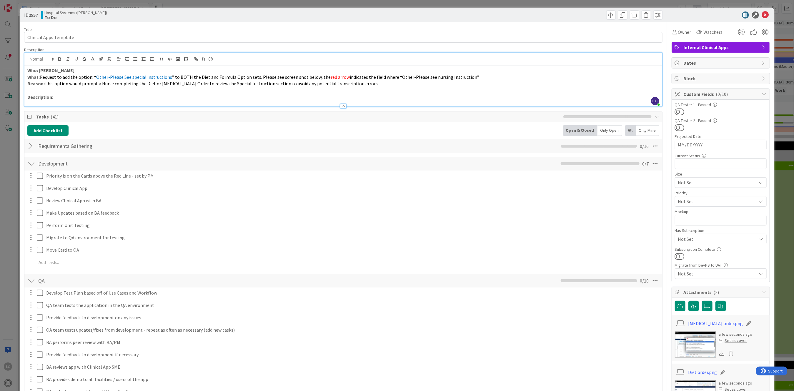
scroll to position [0, 0]
drag, startPoint x: 761, startPoint y: 14, endPoint x: 485, endPoint y: 23, distance: 276.4
click at [485, 23] on div "ID 2557 Hospital Systems (Ernie) To Do Title 22 / 128 Clinical Apps Template De…" at bounding box center [397, 352] width 754 height 688
click at [762, 46] on icon at bounding box center [764, 48] width 5 height 5
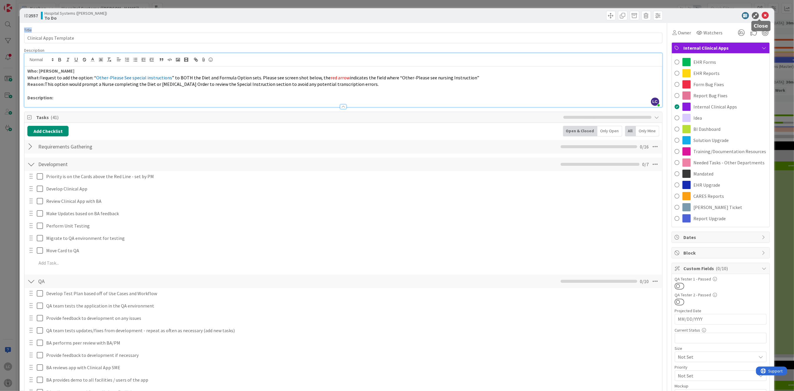
click at [762, 16] on icon at bounding box center [765, 15] width 7 height 7
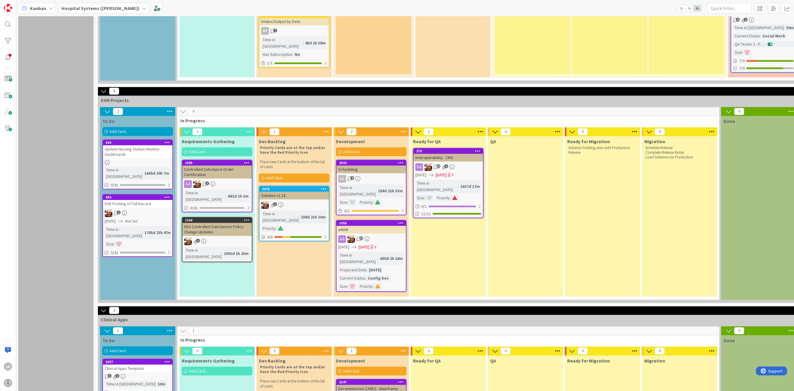
scroll to position [1254, 0]
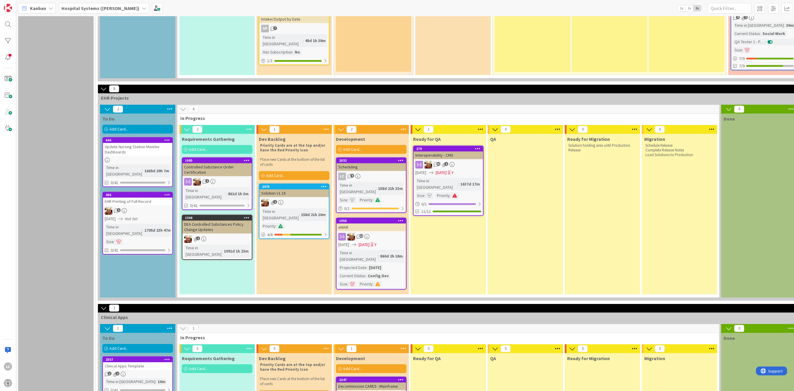
click at [114, 346] on span "Add Card..." at bounding box center [118, 348] width 19 height 5
click at [115, 358] on div "2557" at bounding box center [139, 360] width 67 height 4
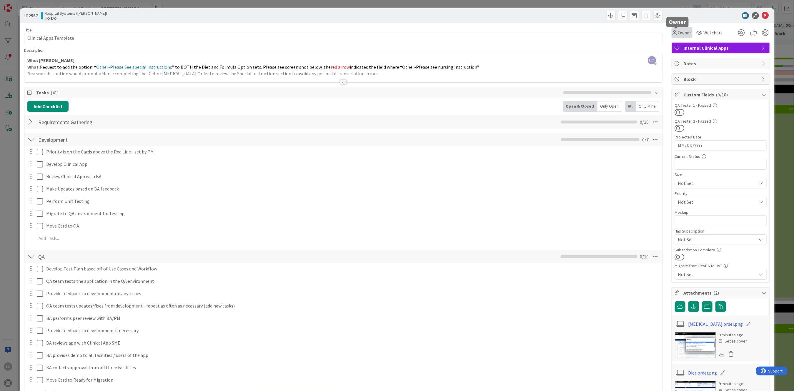
click at [678, 34] on span "Owner" at bounding box center [684, 32] width 13 height 7
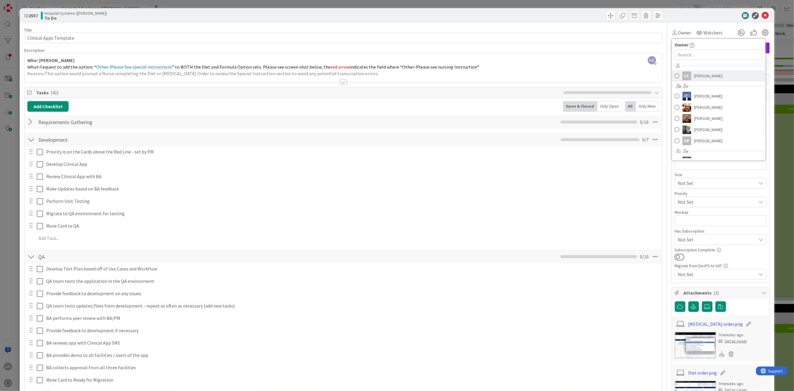
click at [697, 76] on span "[PERSON_NAME]" at bounding box center [708, 75] width 29 height 9
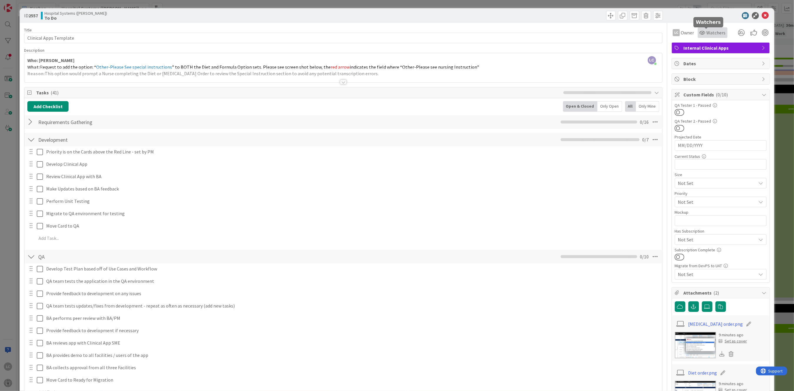
click at [707, 31] on span "Watchers" at bounding box center [716, 32] width 19 height 7
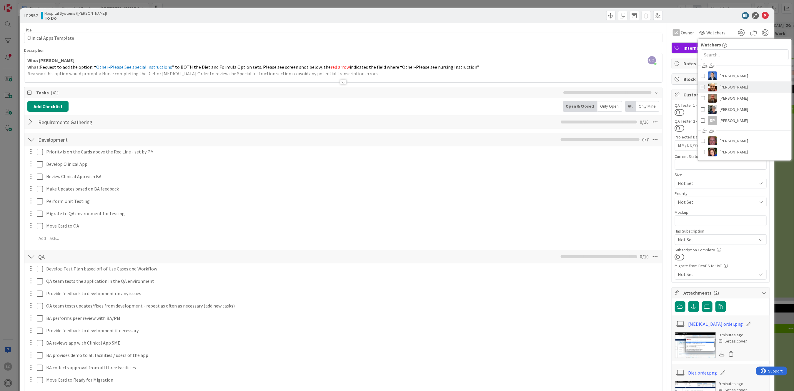
click at [720, 88] on span "Ernie deVenecia" at bounding box center [734, 87] width 29 height 9
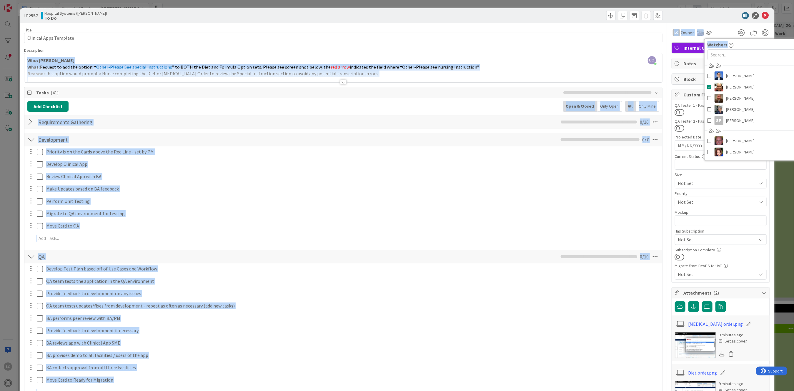
drag, startPoint x: 751, startPoint y: 44, endPoint x: 625, endPoint y: 51, distance: 125.5
click at [625, 51] on div "Title 22 / 128 Clinical Apps Template Description LC LeeAnna Crenshaw just join…" at bounding box center [396, 345] width 745 height 645
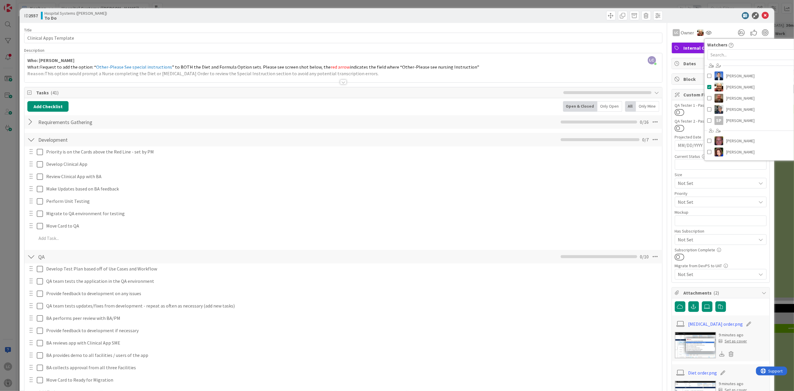
click at [557, 17] on div at bounding box center [504, 15] width 318 height 9
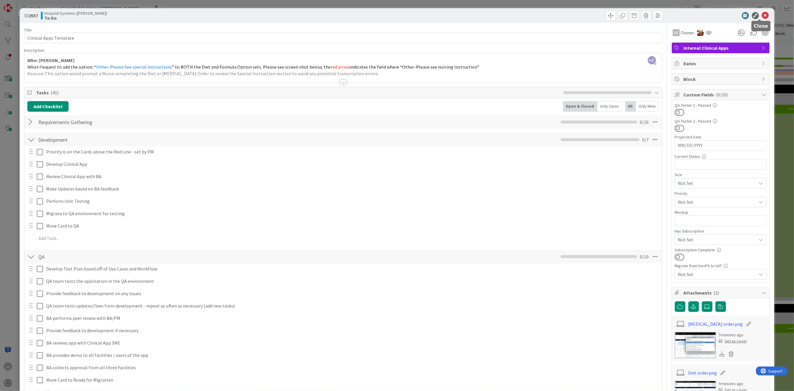
click at [762, 13] on icon at bounding box center [765, 15] width 7 height 7
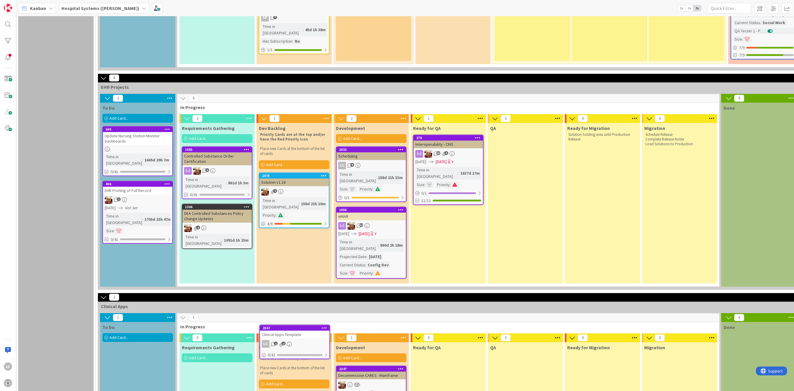
scroll to position [1257, 0]
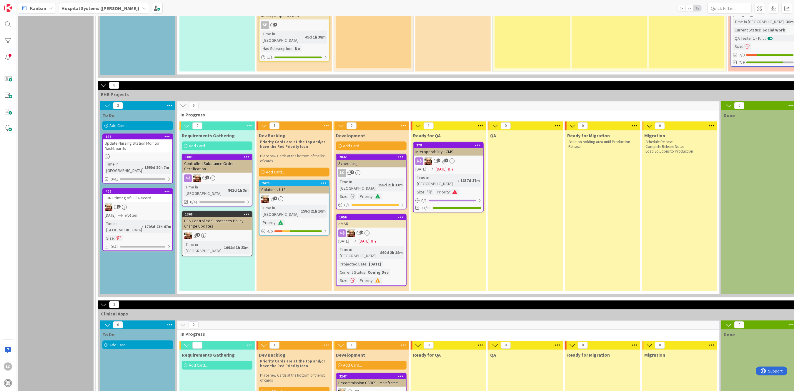
click at [266, 389] on span "Add Card..." at bounding box center [275, 391] width 19 height 5
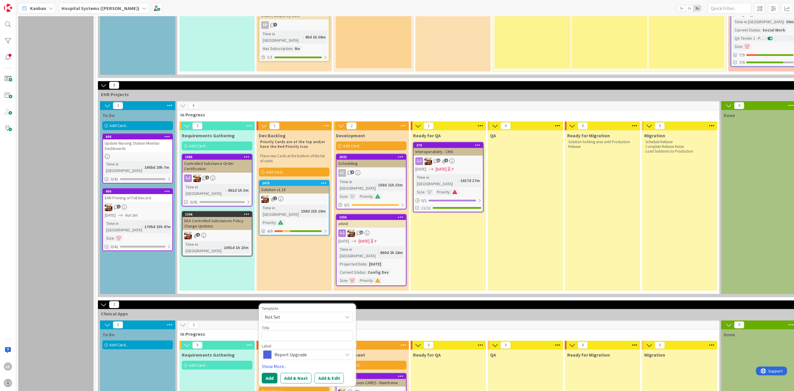
click at [348, 315] on icon at bounding box center [347, 317] width 5 height 5
click at [285, 372] on span "Clinical Apps Template" at bounding box center [312, 376] width 84 height 8
type textarea "x"
type textarea "Clinical Apps Template"
drag, startPoint x: 309, startPoint y: 273, endPoint x: 222, endPoint y: 274, distance: 86.2
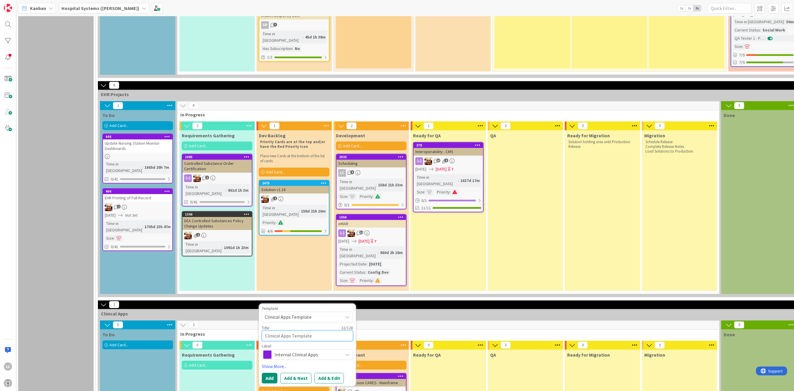
click at [222, 321] on div "2 In Progress 0 Requirements Gathering Add Card... 1 Dev Backlog Priority Cards…" at bounding box center [448, 382] width 542 height 123
paste textarea "EHR Degrees/Credentials"
type textarea "x"
type textarea "EHR Degrees/Credentials"
click at [325, 373] on button "Add & Edit" at bounding box center [328, 378] width 29 height 11
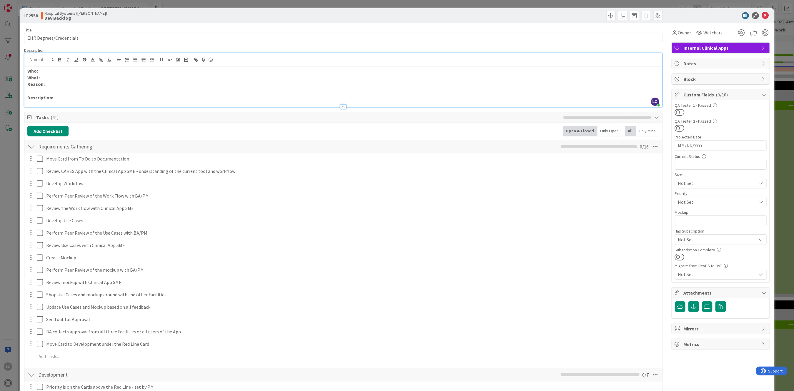
click at [51, 66] on div "Who: What: Reason: Description:" at bounding box center [342, 86] width 637 height 41
click at [46, 77] on p "What:" at bounding box center [343, 77] width 632 height 7
click at [45, 71] on p "Who:" at bounding box center [343, 71] width 632 height 7
click at [44, 79] on p "What: update Bryce’s EHr signature degrees/credentials" at bounding box center [343, 77] width 632 height 7
drag, startPoint x: 41, startPoint y: 77, endPoint x: 71, endPoint y: 74, distance: 29.8
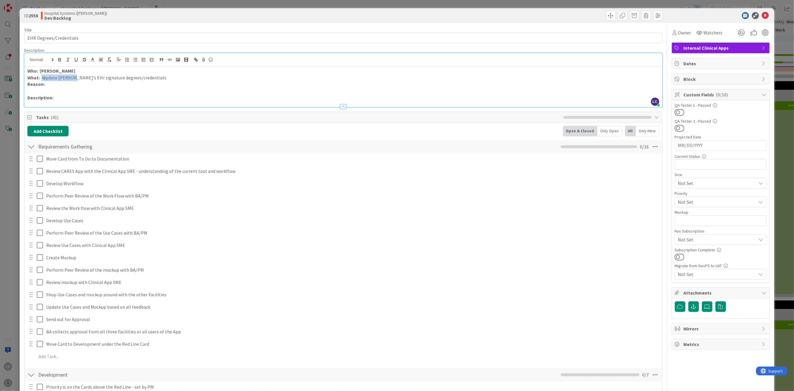
click at [71, 74] on p "What: U pdate Bryce’s EHr signature degrees/credentials" at bounding box center [343, 77] width 632 height 7
click at [60, 57] on icon "button" at bounding box center [59, 59] width 5 height 5
drag, startPoint x: 40, startPoint y: 72, endPoint x: 77, endPoint y: 70, distance: 37.1
click at [77, 70] on p "Who: Deborah McShan" at bounding box center [343, 71] width 632 height 7
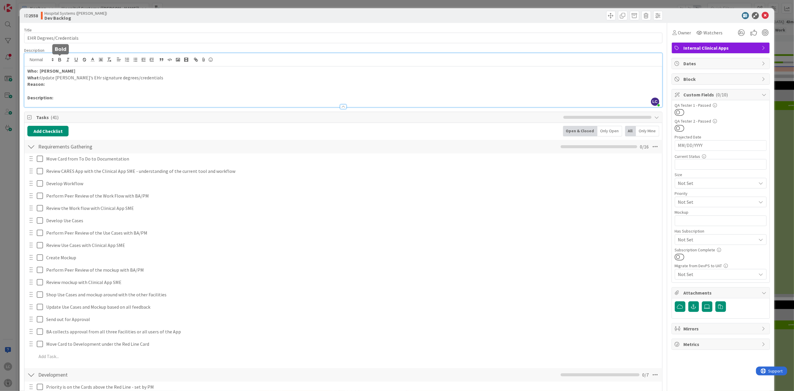
click at [58, 59] on icon "button" at bounding box center [59, 59] width 5 height 5
click at [57, 98] on p "Description:" at bounding box center [343, 97] width 632 height 7
click at [131, 97] on strong "Description: See attached spreadsheet for a list of employees credentials/EHR s…" at bounding box center [210, 98] width 366 height 6
click at [370, 71] on p "Who: Deborah McShan" at bounding box center [343, 71] width 632 height 7
click at [704, 309] on icon at bounding box center [707, 306] width 6 height 5
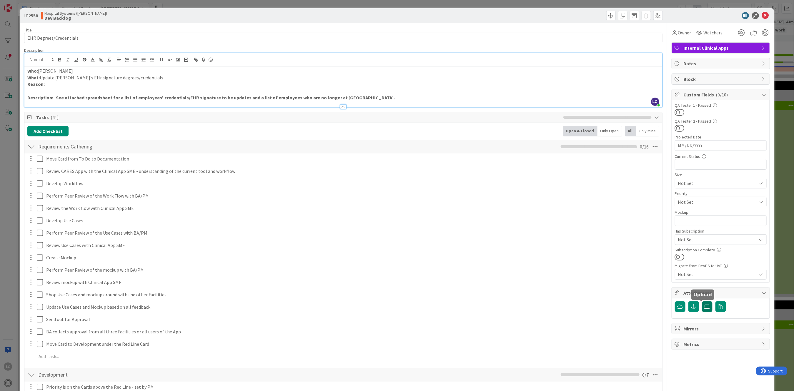
click at [702, 301] on input "file" at bounding box center [702, 301] width 0 height 0
click at [704, 306] on icon at bounding box center [707, 306] width 6 height 5
click at [702, 301] on input "file" at bounding box center [702, 301] width 0 height 0
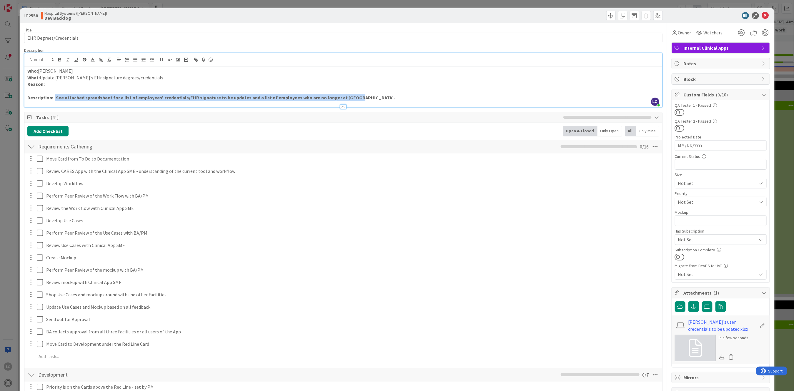
drag, startPoint x: 55, startPoint y: 96, endPoint x: 365, endPoint y: 99, distance: 310.6
click at [368, 98] on p "Description: See attached spreadsheet for a list of employees' credentials/EHR …" at bounding box center [343, 97] width 632 height 7
click at [61, 57] on icon "button" at bounding box center [59, 59] width 5 height 5
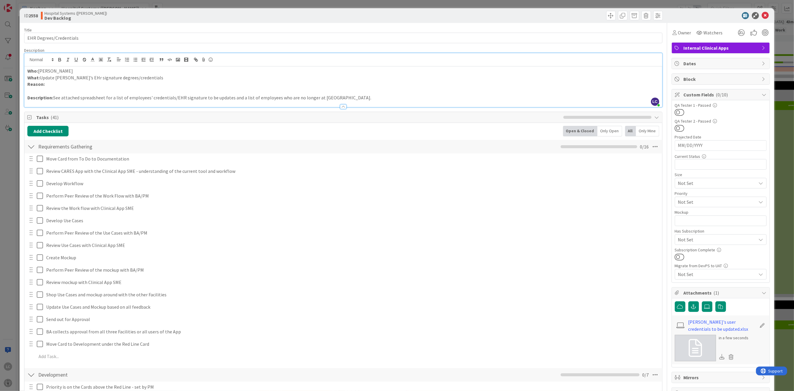
drag, startPoint x: 416, startPoint y: 239, endPoint x: 419, endPoint y: 237, distance: 3.9
click at [416, 239] on div "Move Card from To Do to Documentation Update Cancel Review CARES App with the C…" at bounding box center [343, 259] width 632 height 211
click at [49, 86] on p "Reason:" at bounding box center [343, 84] width 632 height 7
click at [149, 85] on p "Reason: Recommendation by the HIM subcommittee that" at bounding box center [343, 84] width 632 height 7
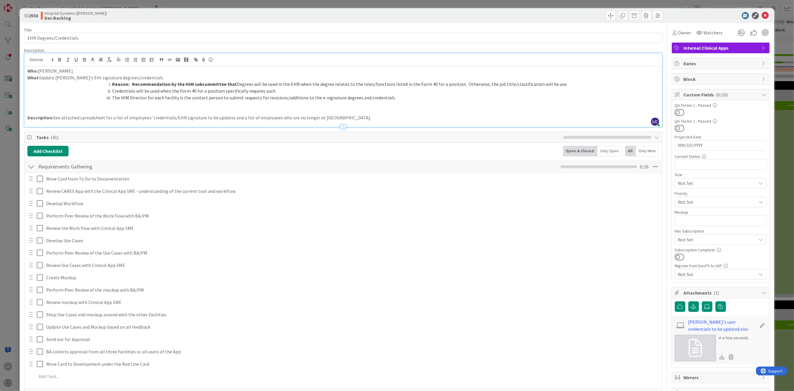
click at [132, 84] on strong "Reason: Recommendation by the HIM subcommittee that" at bounding box center [174, 84] width 125 height 6
click at [143, 58] on icon "button" at bounding box center [143, 59] width 5 height 5
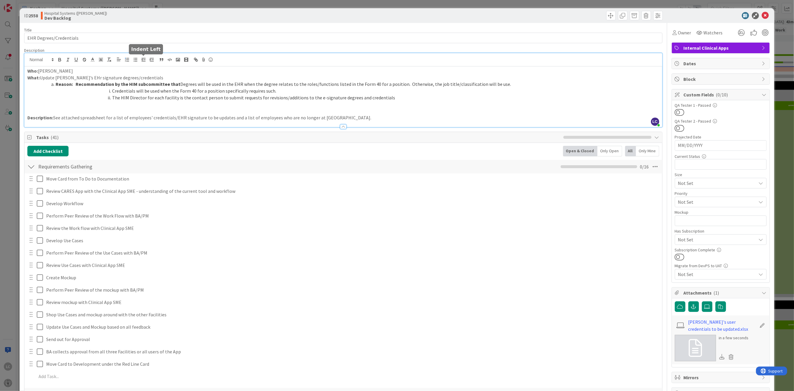
click at [143, 58] on icon "button" at bounding box center [143, 59] width 5 height 5
click at [144, 60] on icon "button" at bounding box center [143, 59] width 5 height 5
click at [40, 84] on li "Reason: Recommendation by the HIM subcommittee that Degrees will be used in the…" at bounding box center [346, 84] width 624 height 7
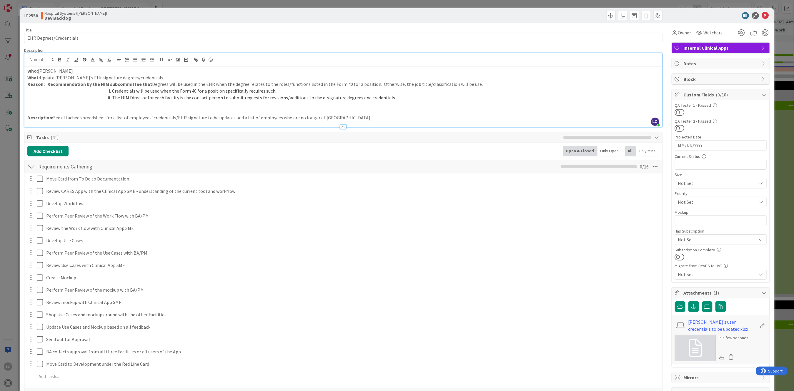
click at [371, 84] on p "Reason: Recommendation by the HIM subcommittee that Degrees will be used in the…" at bounding box center [343, 84] width 632 height 7
click at [111, 91] on li "Credentials will be used when the Form 40 for a position specifically requires …" at bounding box center [346, 91] width 624 height 7
click at [142, 59] on polyline "button" at bounding box center [142, 59] width 1 height 1
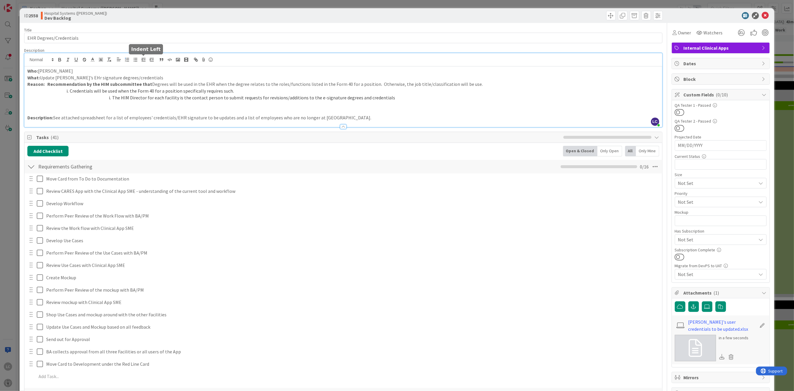
click at [142, 59] on polyline "button" at bounding box center [142, 59] width 1 height 1
click at [120, 99] on li "The HIM Director for each facility is the contact person to submit requests for…" at bounding box center [346, 97] width 624 height 7
drag, startPoint x: 111, startPoint y: 98, endPoint x: 114, endPoint y: 96, distance: 3.3
click at [112, 98] on li "The HIM Director for each facility is the contact person to submit requests for…" at bounding box center [346, 97] width 624 height 7
click at [142, 60] on polyline "button" at bounding box center [142, 59] width 1 height 1
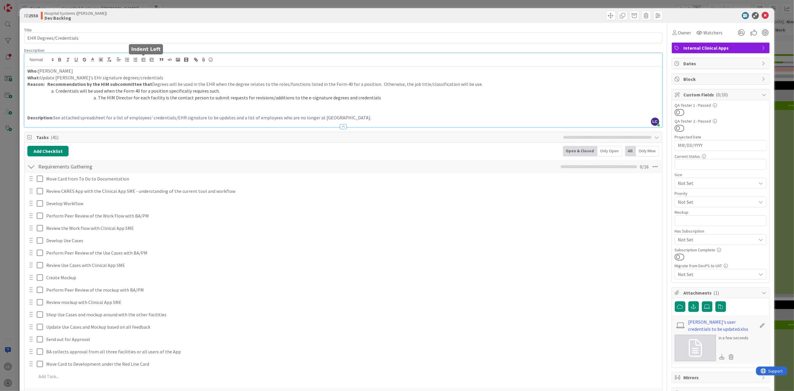
click at [142, 60] on polyline "button" at bounding box center [142, 59] width 1 height 1
click at [59, 110] on p at bounding box center [343, 111] width 632 height 7
drag, startPoint x: 46, startPoint y: 84, endPoint x: 146, endPoint y: 84, distance: 99.4
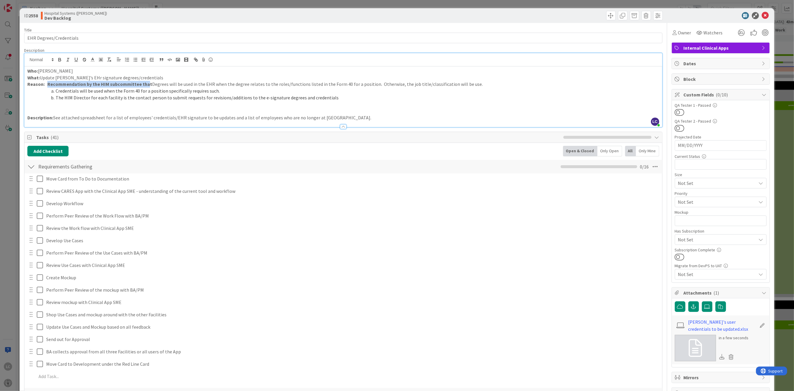
click at [146, 84] on strong "Reason: Recommendation by the HIM subcommittee that" at bounding box center [89, 84] width 125 height 6
click at [59, 60] on icon "button" at bounding box center [60, 60] width 2 height 1
click at [143, 84] on strong "t" at bounding box center [144, 84] width 2 height 6
drag, startPoint x: 142, startPoint y: 84, endPoint x: 139, endPoint y: 84, distance: 3.4
click at [139, 84] on p "Reason: Recommendation by the HIM subcommittee tha t Degrees will be used in th…" at bounding box center [343, 84] width 632 height 7
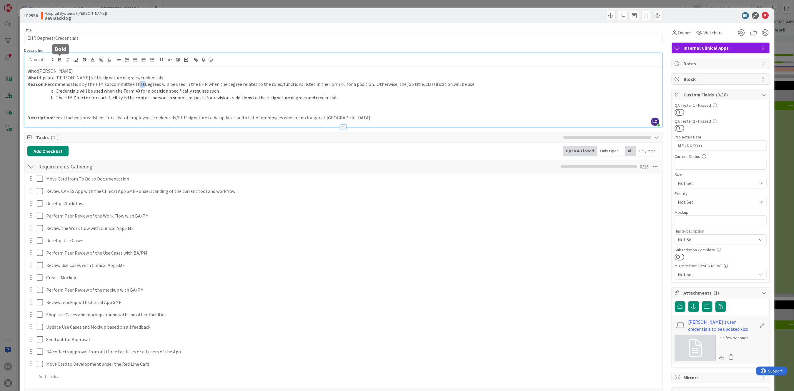
click at [59, 60] on icon "button" at bounding box center [60, 60] width 2 height 1
click at [59, 59] on icon "button" at bounding box center [59, 59] width 5 height 5
click at [323, 92] on li "Credentials will be used when the Form 40 for a position specifically requires …" at bounding box center [346, 91] width 624 height 7
click at [678, 33] on span "Owner" at bounding box center [684, 32] width 13 height 7
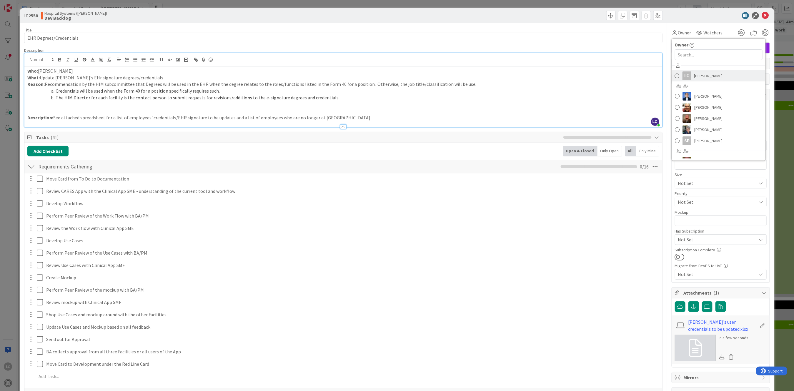
click at [694, 76] on span "[PERSON_NAME]" at bounding box center [708, 75] width 29 height 9
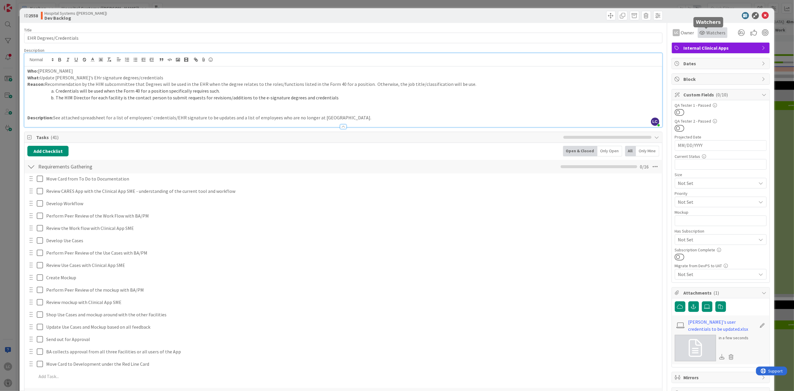
click at [709, 33] on span "Watchers" at bounding box center [716, 32] width 19 height 7
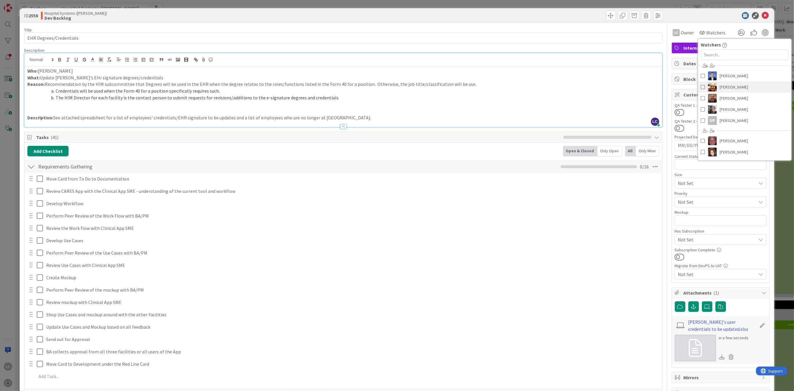
click at [720, 86] on span "Ernie deVenecia" at bounding box center [734, 87] width 29 height 9
click at [762, 15] on icon at bounding box center [765, 15] width 7 height 7
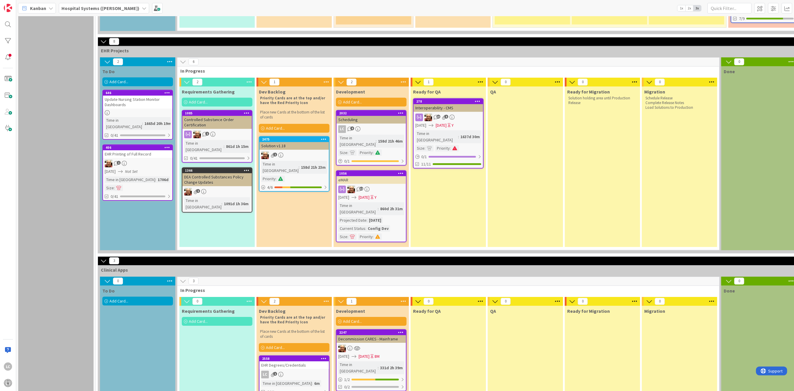
scroll to position [1302, 0]
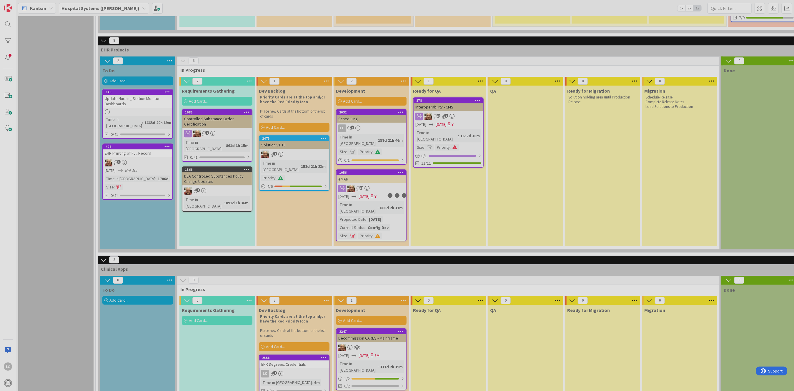
click at [282, 345] on div at bounding box center [397, 195] width 794 height 391
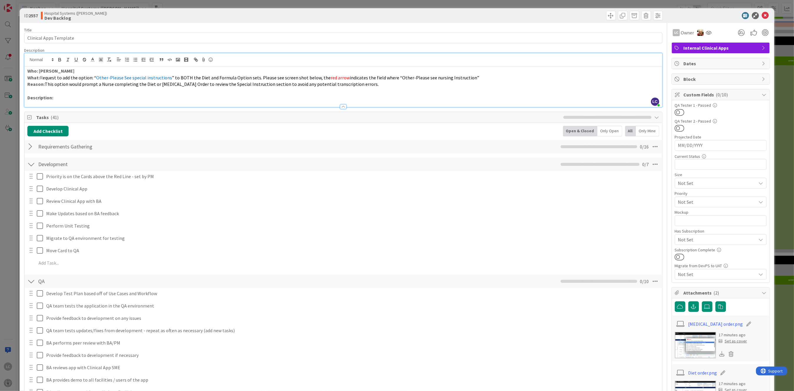
drag, startPoint x: 195, startPoint y: 66, endPoint x: 199, endPoint y: 66, distance: 3.8
click at [199, 66] on div "Who: Dr. Zafra What: R equest to add the option: “ Other-Please See special ins…" at bounding box center [342, 86] width 637 height 41
drag, startPoint x: 195, startPoint y: 78, endPoint x: 252, endPoint y: 78, distance: 56.8
click at [252, 78] on span "” to BOTH the Diet and Formula Option sets. Please see screen shot below, the" at bounding box center [251, 78] width 159 height 6
copy span "Diet and Formula Option sets"
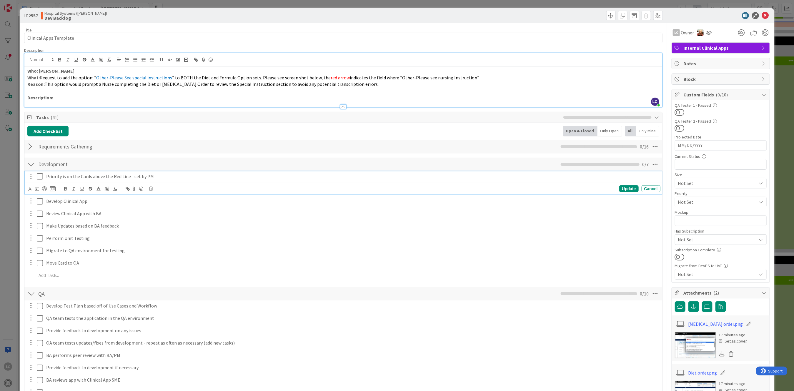
click at [249, 172] on div "Priority is on the Cards above the Red Line - set by PM" at bounding box center [352, 176] width 617 height 10
drag, startPoint x: 25, startPoint y: 35, endPoint x: 98, endPoint y: 34, distance: 72.9
click at [98, 34] on input "Clinical Apps Template" at bounding box center [343, 38] width 638 height 11
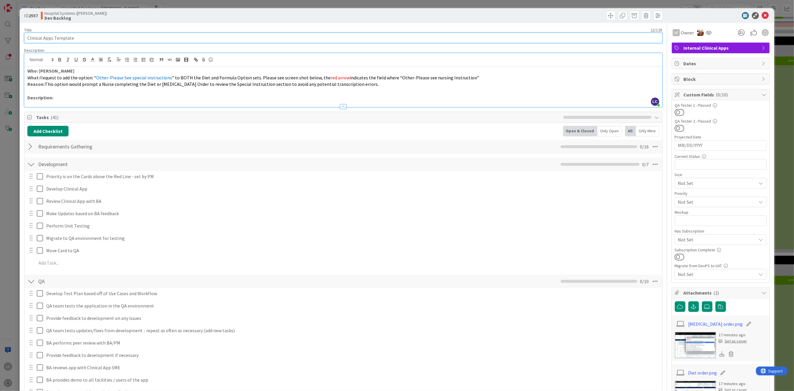
paste input "Diet and Formula Option sets"
type input "Diet and Formula Option sets"
click at [762, 13] on icon at bounding box center [765, 15] width 7 height 7
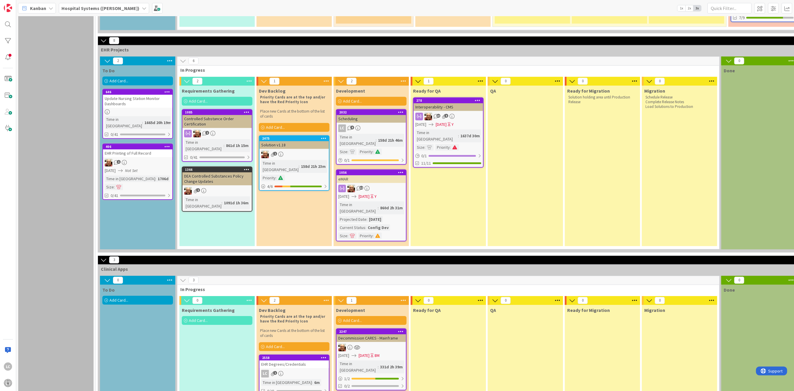
click at [360, 347] on div "Development Add Card... 2247 Decommission CARES - Mainframe 08/26/2024 03/31/20…" at bounding box center [371, 375] width 75 height 141
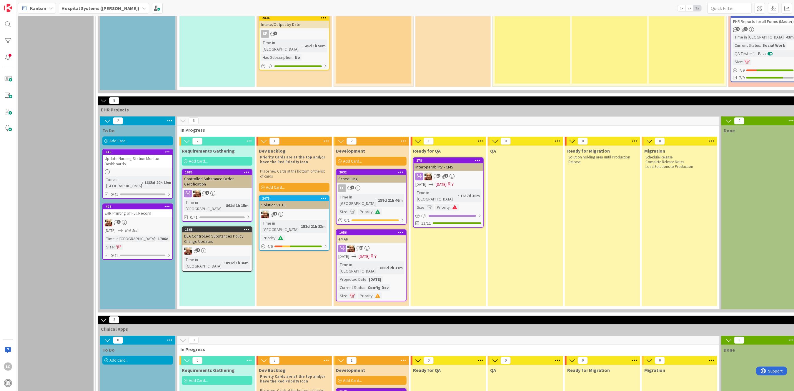
scroll to position [1311, 0]
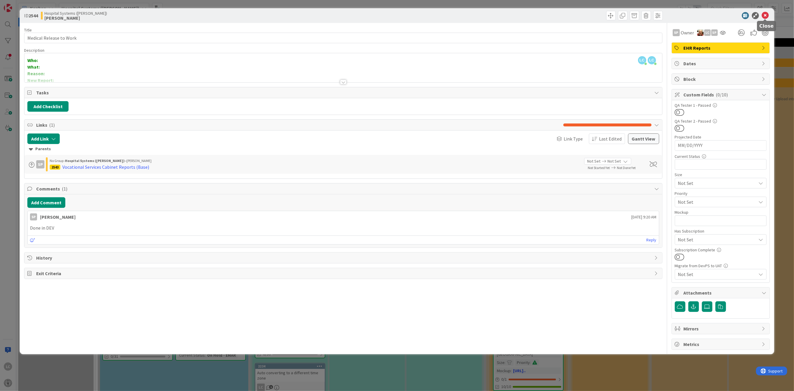
click at [764, 15] on icon at bounding box center [765, 15] width 7 height 7
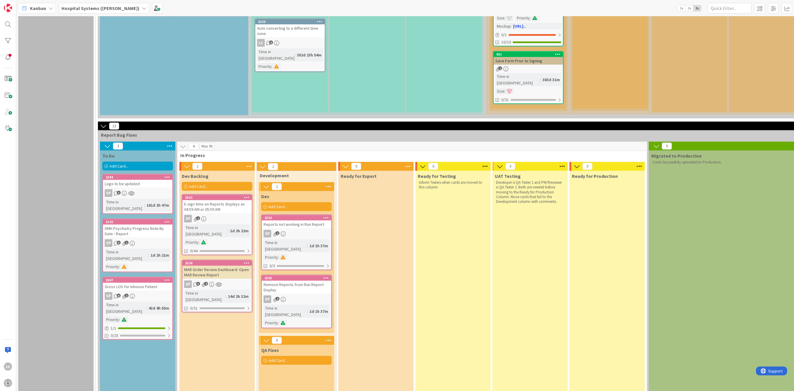
scroll to position [392, 0]
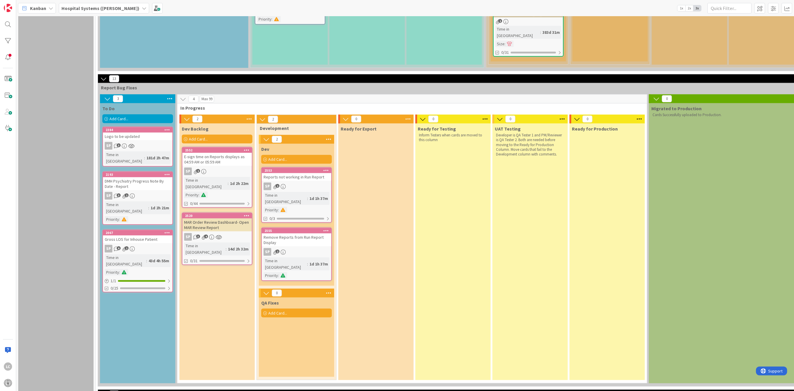
click at [194, 153] on div "E-sign time on Reports displays as 04:59 AM or 05:59 AM" at bounding box center [216, 159] width 69 height 13
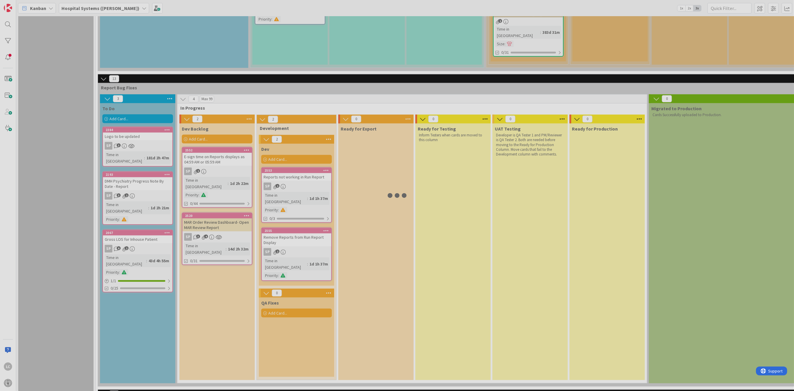
click at [194, 134] on div at bounding box center [397, 195] width 794 height 391
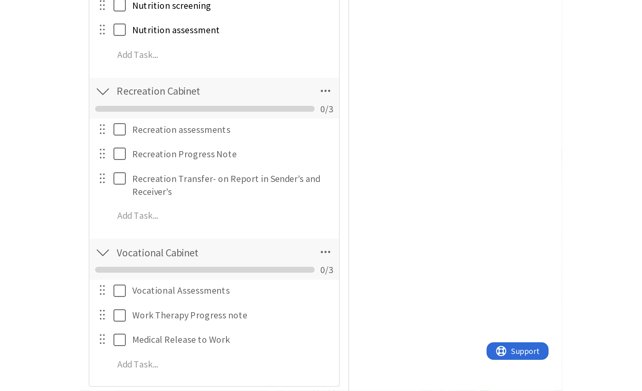
scroll to position [622, 0]
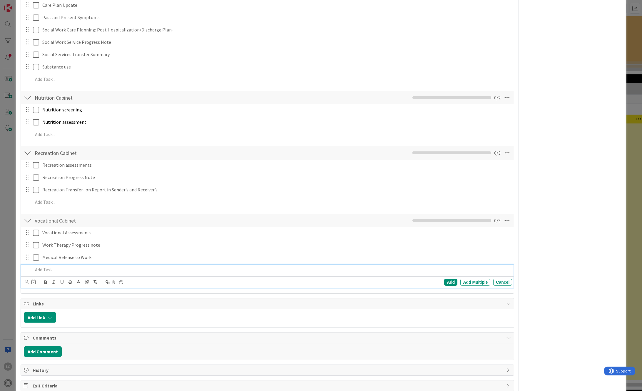
click at [45, 269] on p at bounding box center [271, 269] width 477 height 7
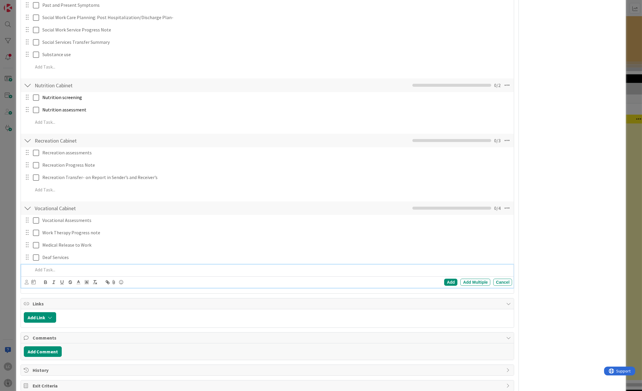
click at [28, 259] on div at bounding box center [28, 257] width 8 height 9
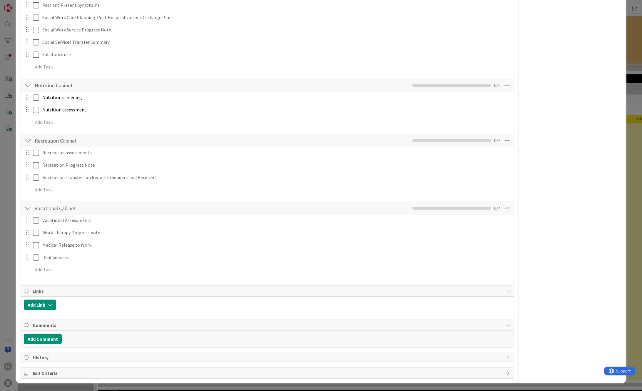
click at [28, 259] on div at bounding box center [28, 257] width 8 height 9
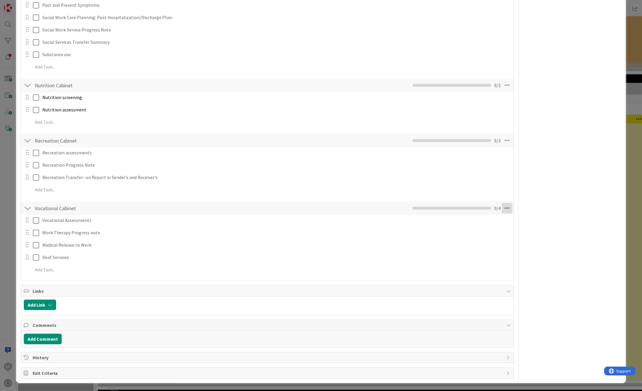
click at [502, 207] on icon at bounding box center [507, 208] width 11 height 11
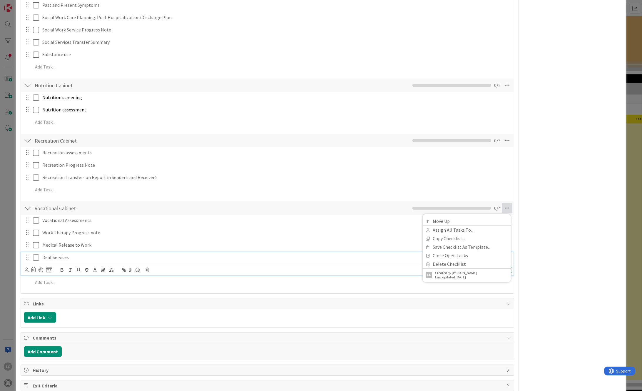
drag, startPoint x: 195, startPoint y: 252, endPoint x: 186, endPoint y: 250, distance: 9.9
click at [192, 251] on div "Vocational Assessments Update Cancel Work Therapy Progress note Update Cancel M…" at bounding box center [268, 252] width 488 height 75
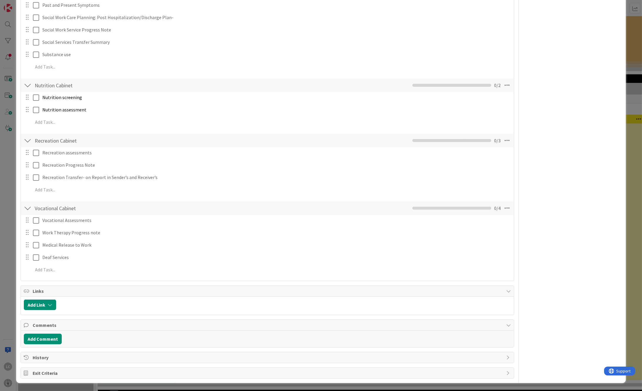
click at [27, 260] on div at bounding box center [28, 257] width 8 height 9
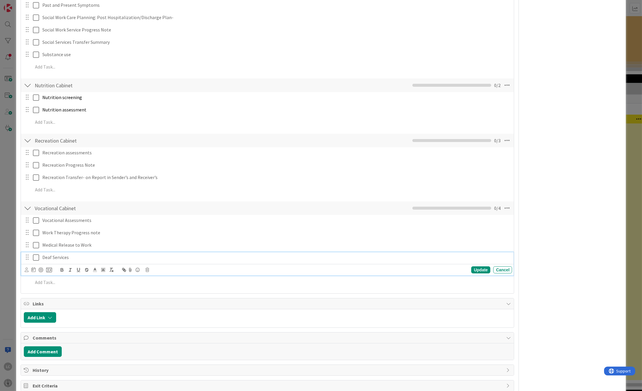
click at [65, 257] on p "Deaf Services" at bounding box center [276, 257] width 468 height 7
drag, startPoint x: 56, startPoint y: 259, endPoint x: -11, endPoint y: 260, distance: 67.4
click at [0, 260] on html "LC Kanban Hospital Systems ([PERSON_NAME]) 1x 2x 3x 1 Backlog Add Card... 1061 …" at bounding box center [321, 195] width 642 height 391
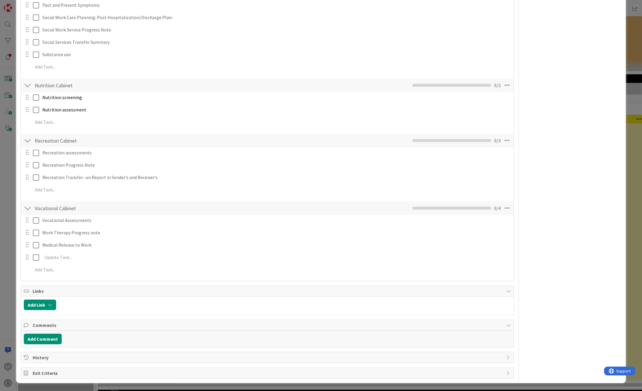
click at [474, 269] on div "Vocational Assessments Update Cancel Work Therapy Progress note Update Cancel M…" at bounding box center [268, 246] width 488 height 62
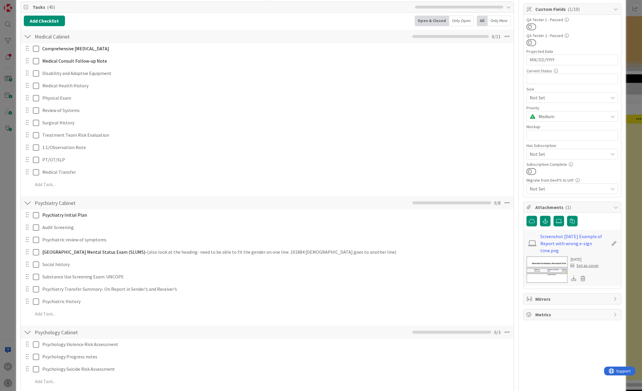
scroll to position [7, 0]
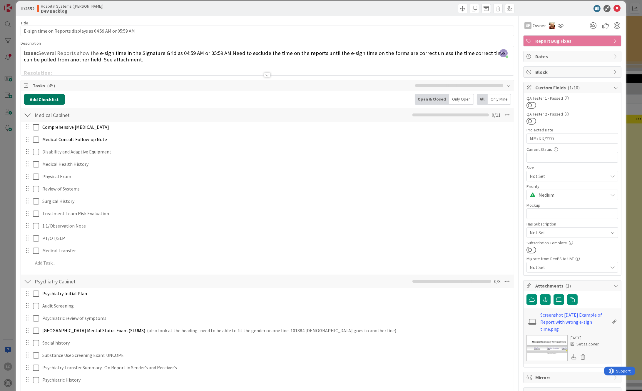
click at [44, 100] on button "Add Checklist" at bounding box center [44, 99] width 41 height 11
click at [38, 129] on input at bounding box center [72, 127] width 91 height 11
type input "Deaf Services"
click at [32, 141] on button "Add" at bounding box center [35, 141] width 16 height 11
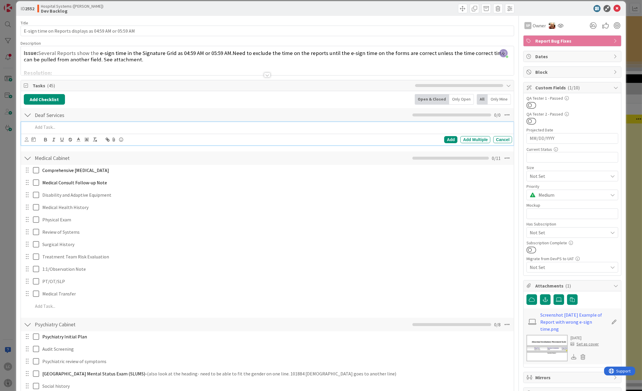
click at [41, 127] on p at bounding box center [271, 127] width 477 height 7
click at [37, 127] on p at bounding box center [271, 127] width 477 height 7
click at [444, 138] on div "Add" at bounding box center [450, 139] width 13 height 7
click at [614, 8] on icon at bounding box center [617, 8] width 7 height 7
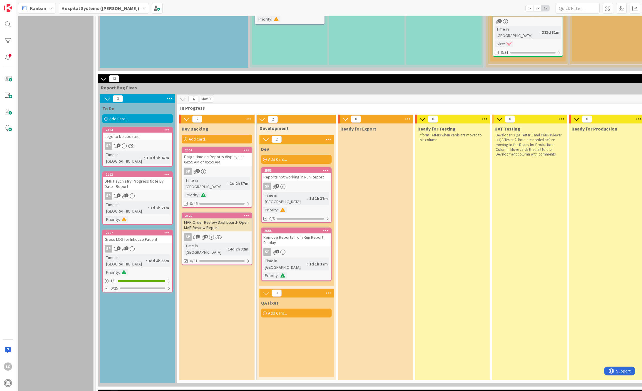
click at [462, 201] on div "Ready for Testing Inform Testers when cards are moved to this column" at bounding box center [452, 252] width 75 height 257
